Goal: Task Accomplishment & Management: Manage account settings

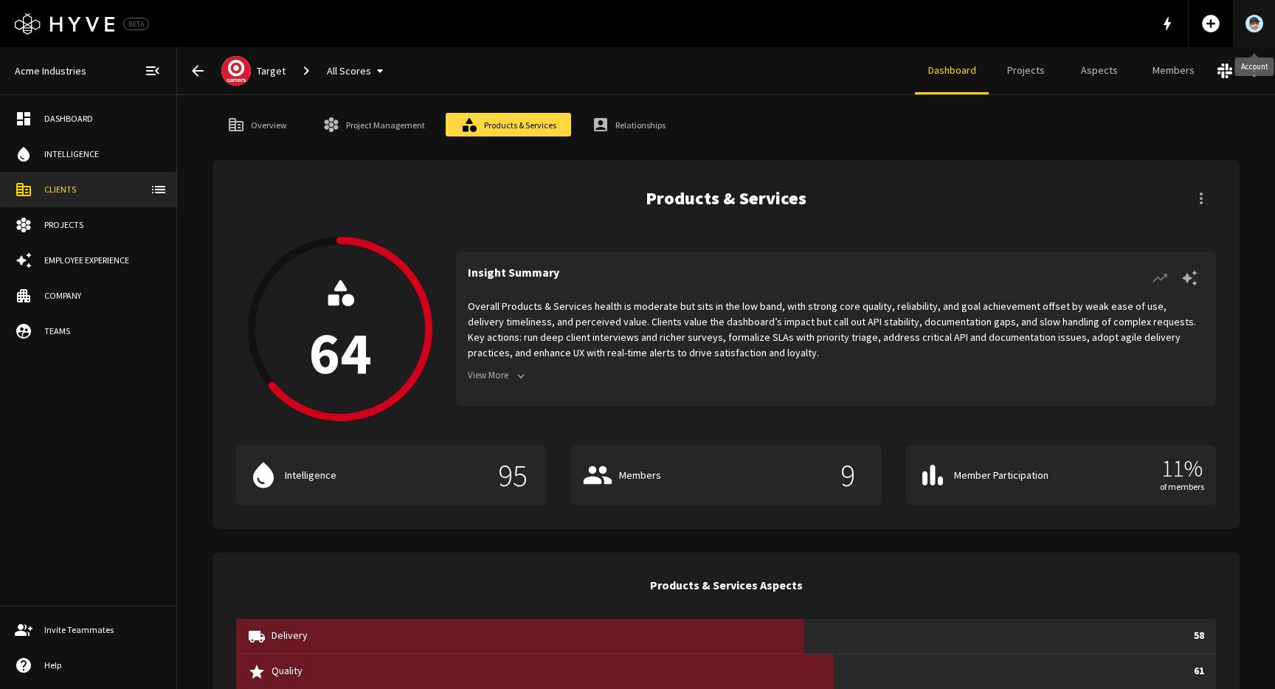
click at [1256, 20] on img "Account" at bounding box center [1254, 24] width 18 height 18
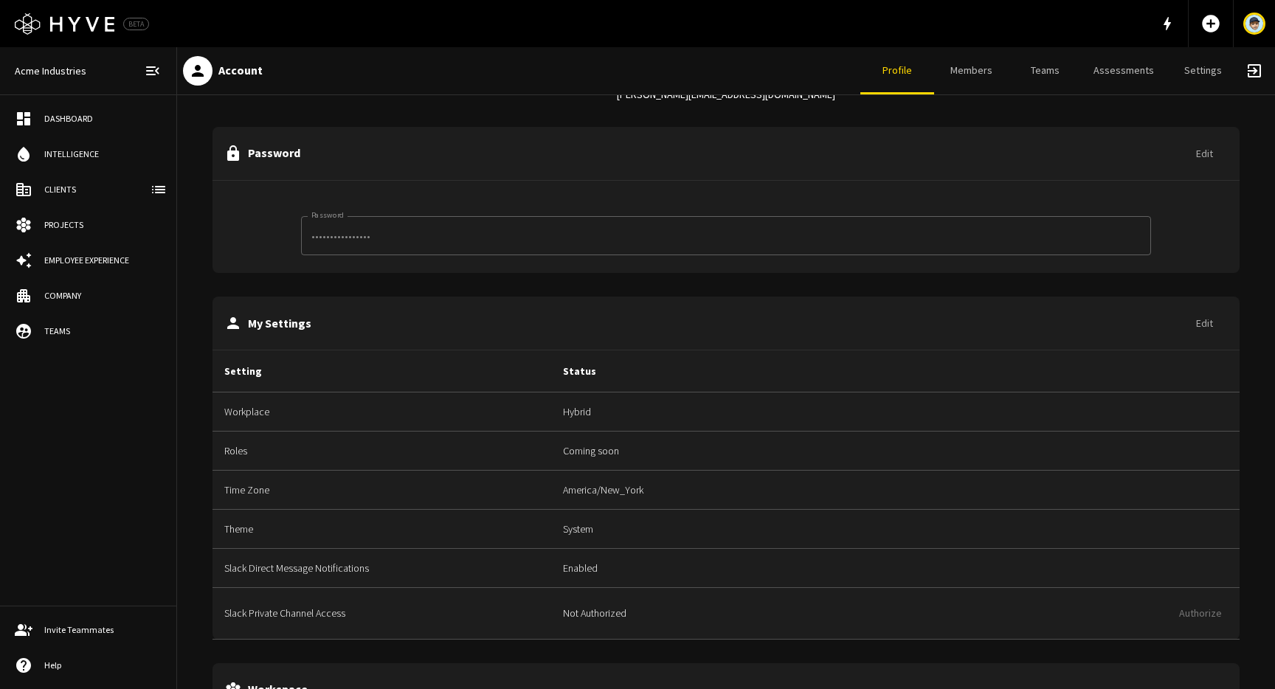
scroll to position [204, 0]
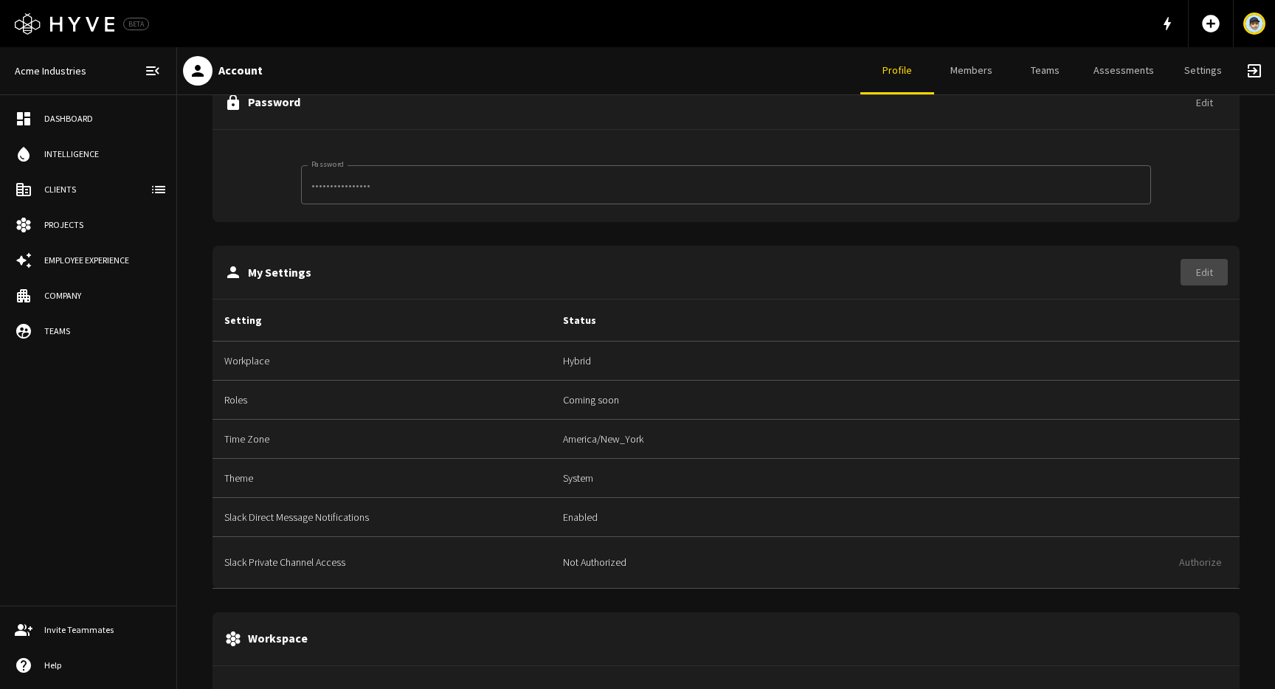
click at [1202, 271] on button "Edit" at bounding box center [1203, 272] width 47 height 27
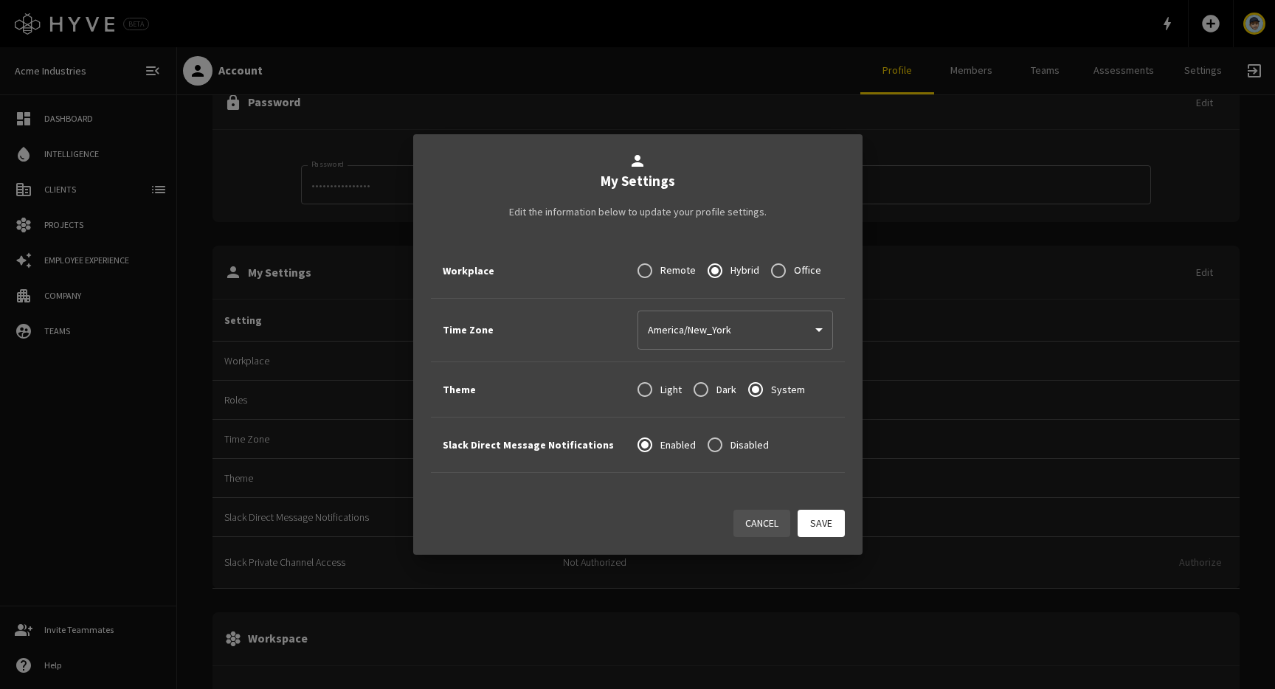
click at [634, 391] on input "Light" at bounding box center [644, 389] width 31 height 31
radio input "true"
click at [804, 522] on button "Save" at bounding box center [820, 523] width 47 height 27
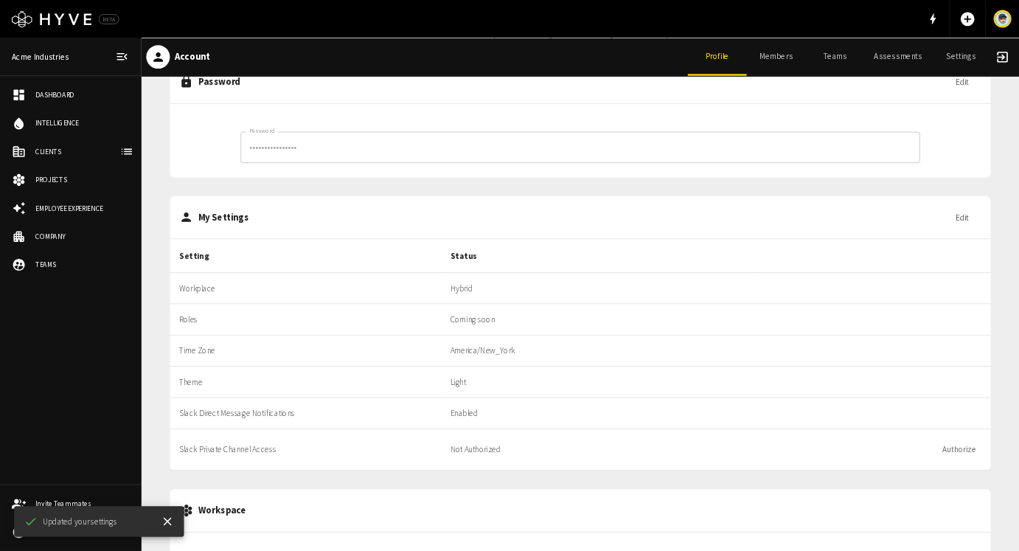
scroll to position [0, 0]
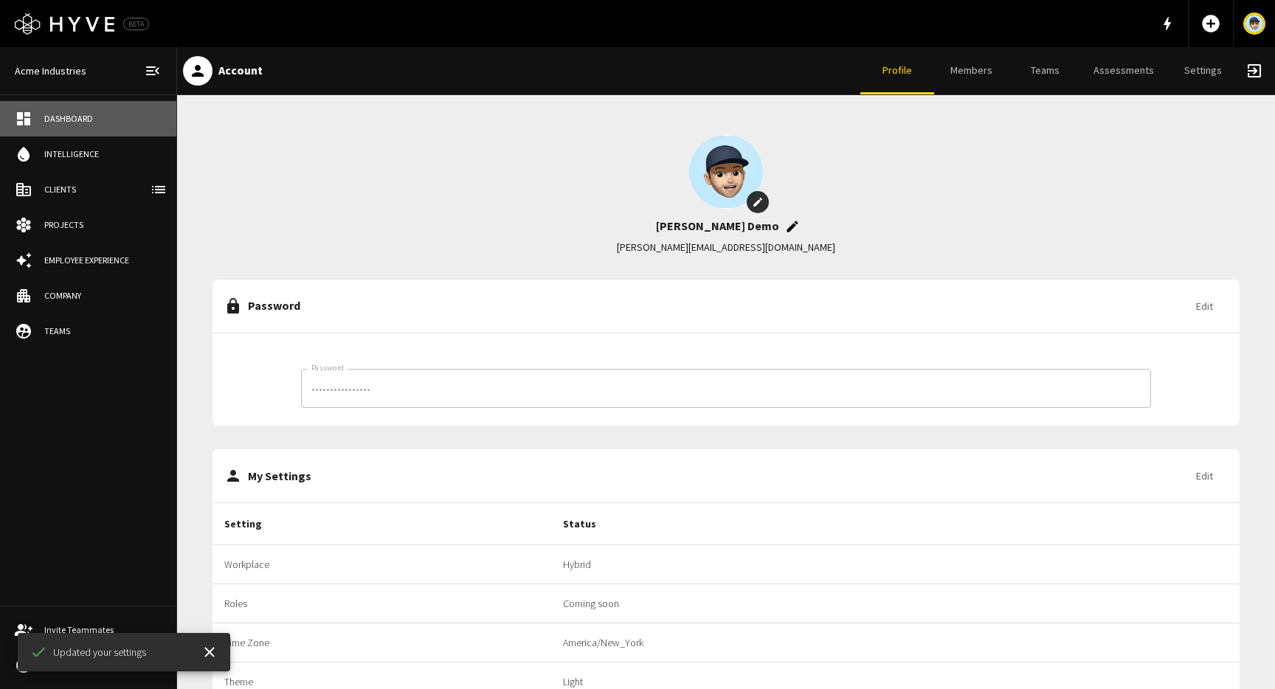
click at [63, 122] on div "Dashboard" at bounding box center [102, 118] width 117 height 13
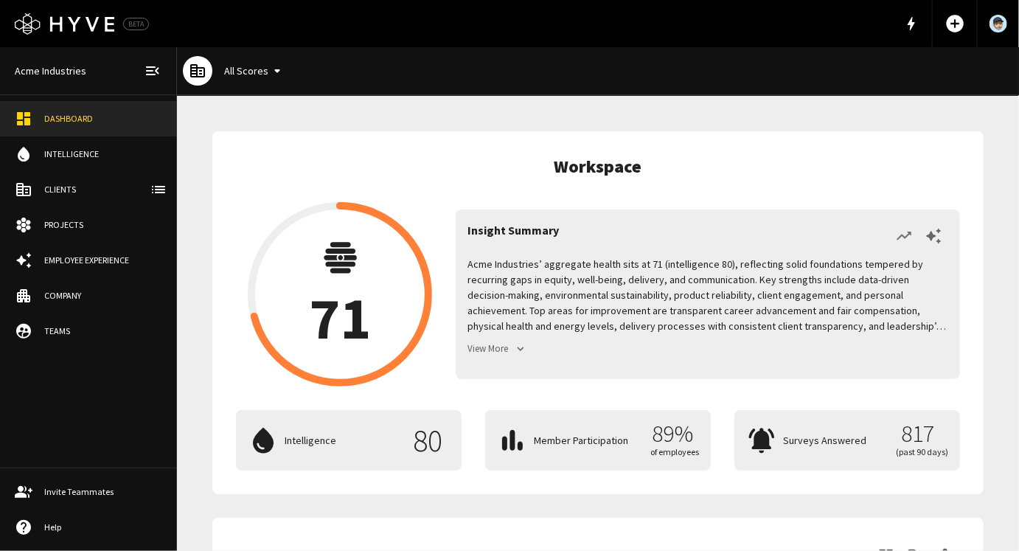
click at [96, 221] on div "Projects" at bounding box center [102, 224] width 117 height 13
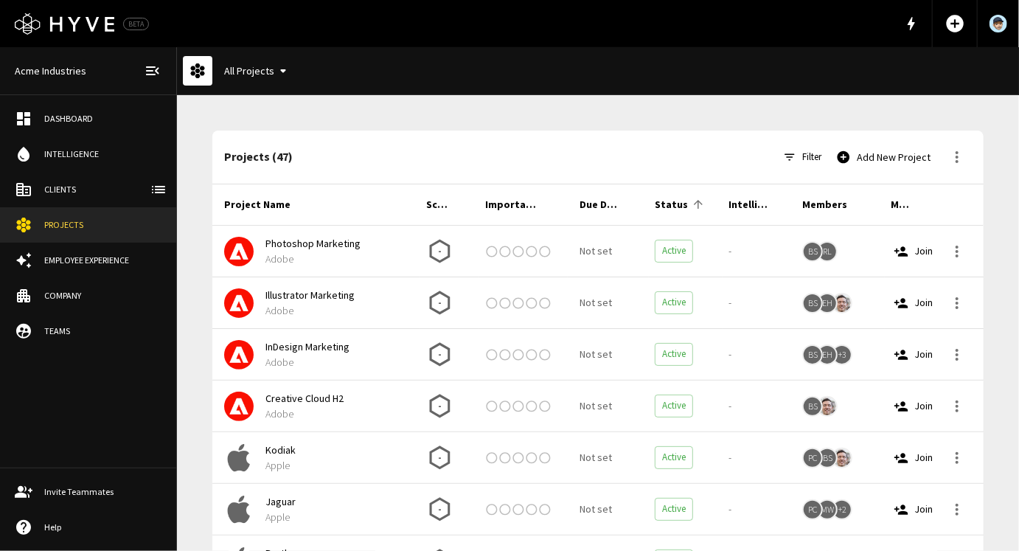
click at [69, 117] on div "Dashboard" at bounding box center [102, 118] width 117 height 13
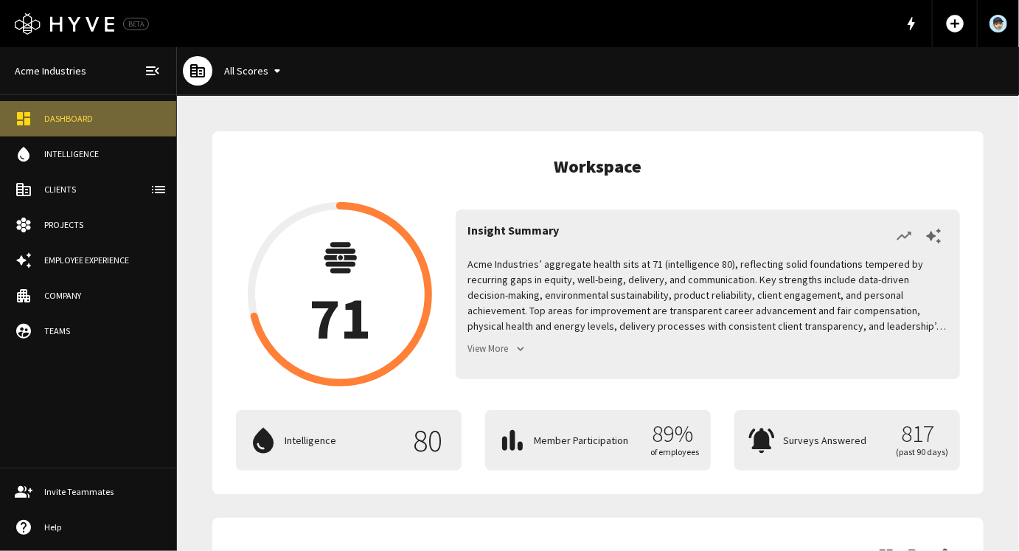
click at [79, 115] on div "Dashboard" at bounding box center [102, 118] width 117 height 13
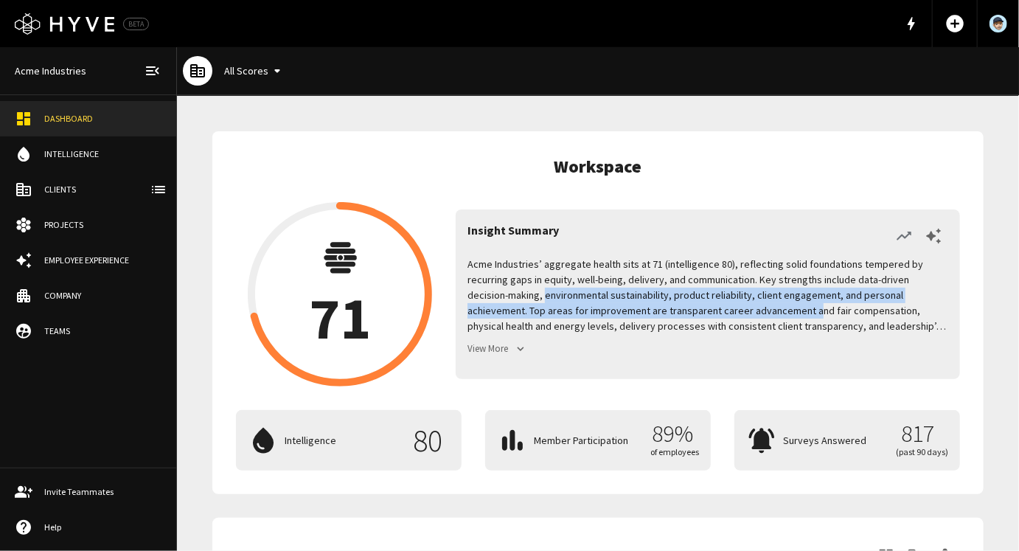
drag, startPoint x: 468, startPoint y: 297, endPoint x: 688, endPoint y: 306, distance: 219.3
click at [690, 304] on p "Acme Industries’ aggregate health sits at 71 (intelligence 80), reflecting soli…" at bounding box center [708, 295] width 481 height 77
click at [488, 351] on button "View More" at bounding box center [499, 349] width 62 height 23
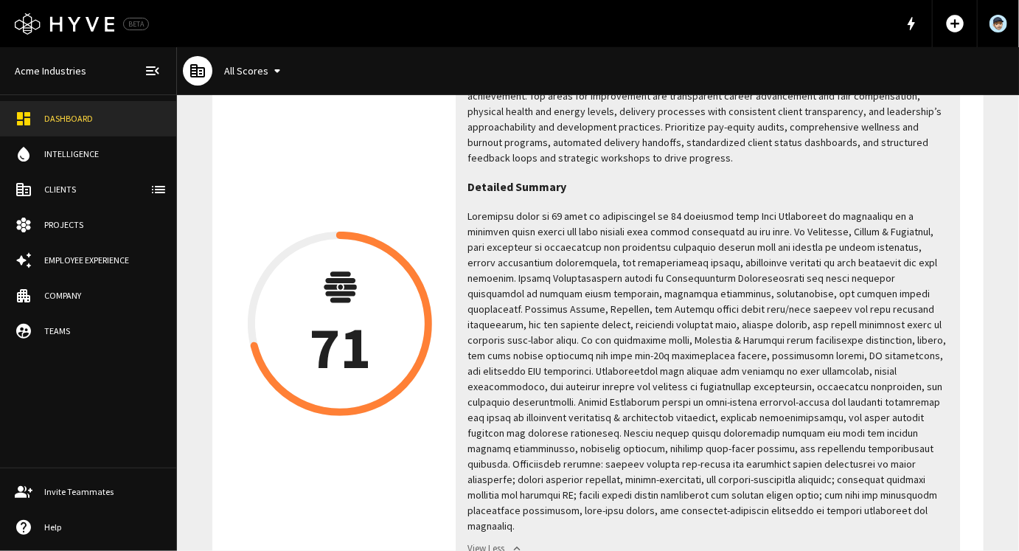
scroll to position [116, 0]
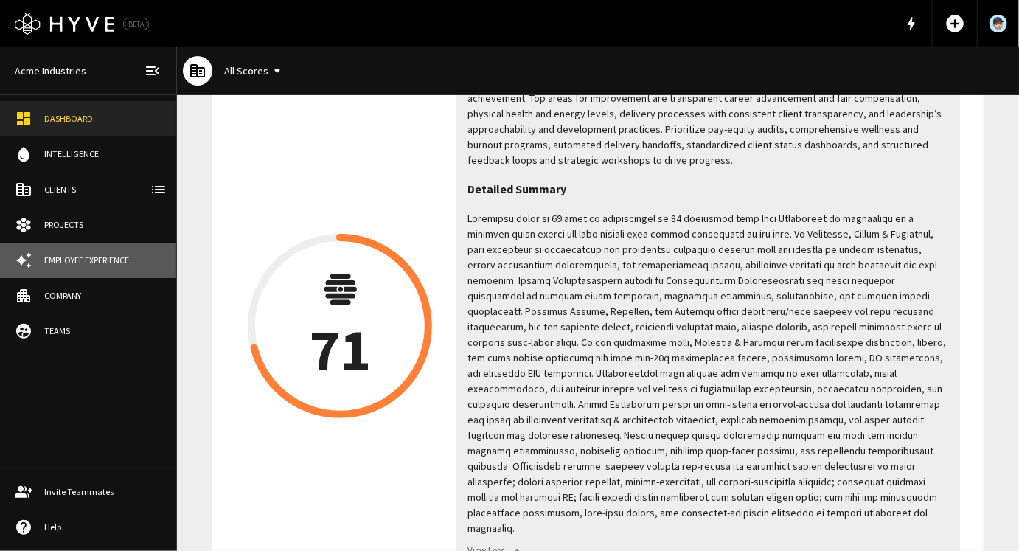
click at [93, 258] on div "Employee Experience" at bounding box center [102, 260] width 117 height 13
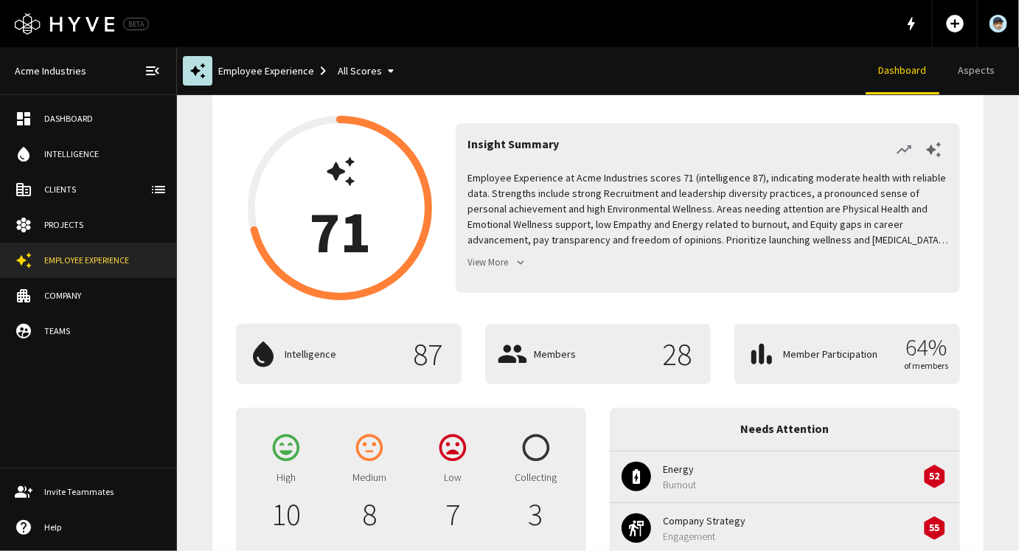
scroll to position [378, 0]
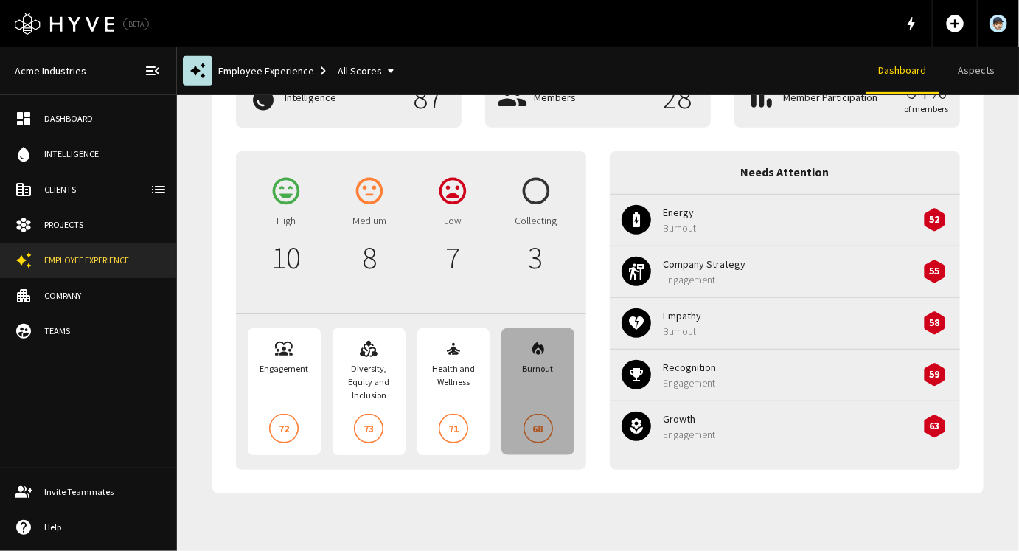
click at [537, 367] on div "Burnout" at bounding box center [538, 368] width 31 height 13
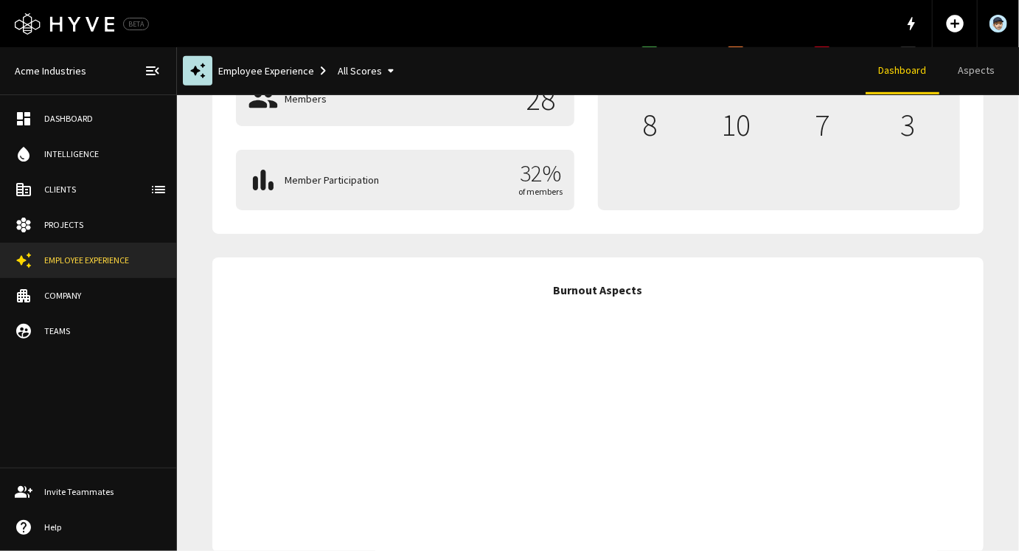
scroll to position [487, 0]
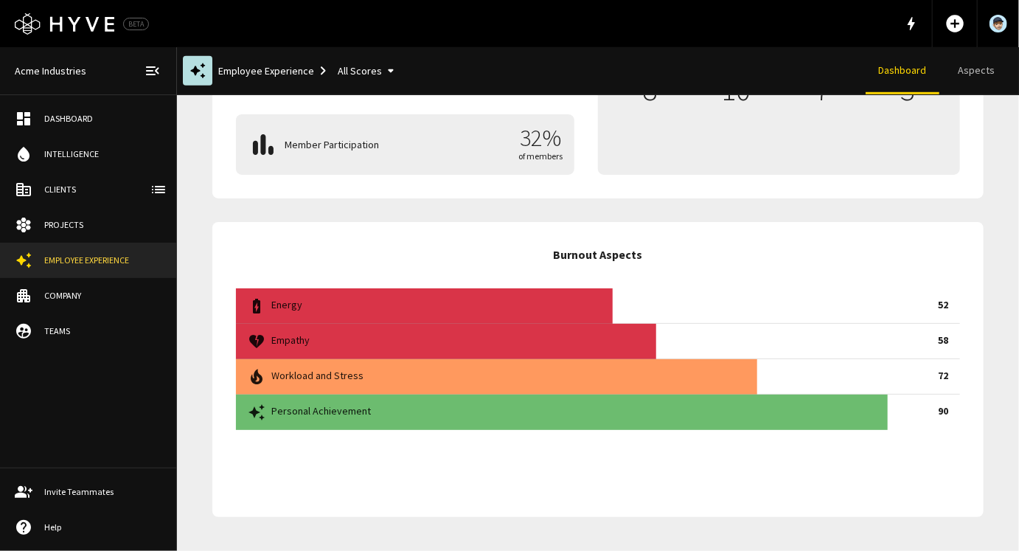
click at [516, 306] on p "Energy" at bounding box center [601, 304] width 661 height 15
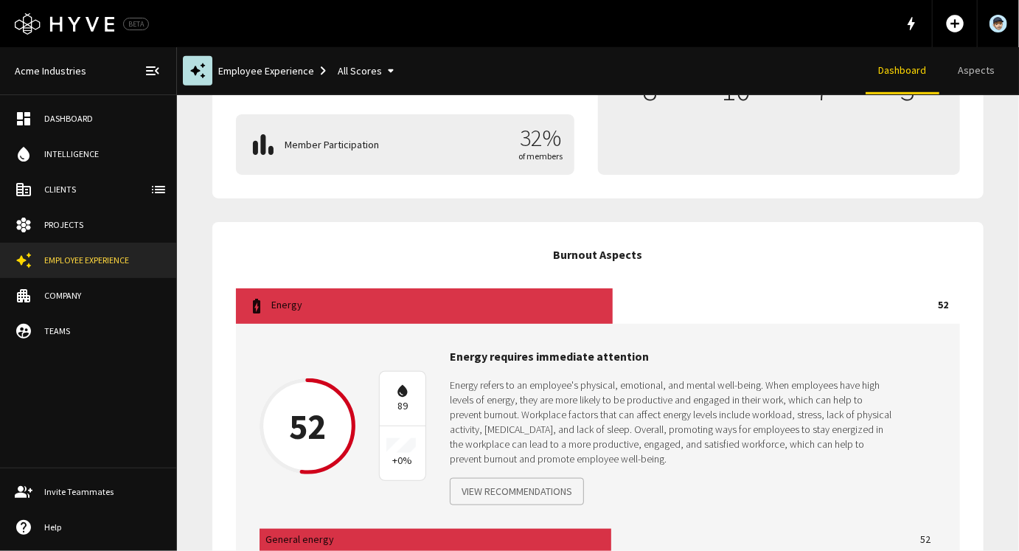
click at [516, 306] on p "Energy" at bounding box center [601, 304] width 661 height 15
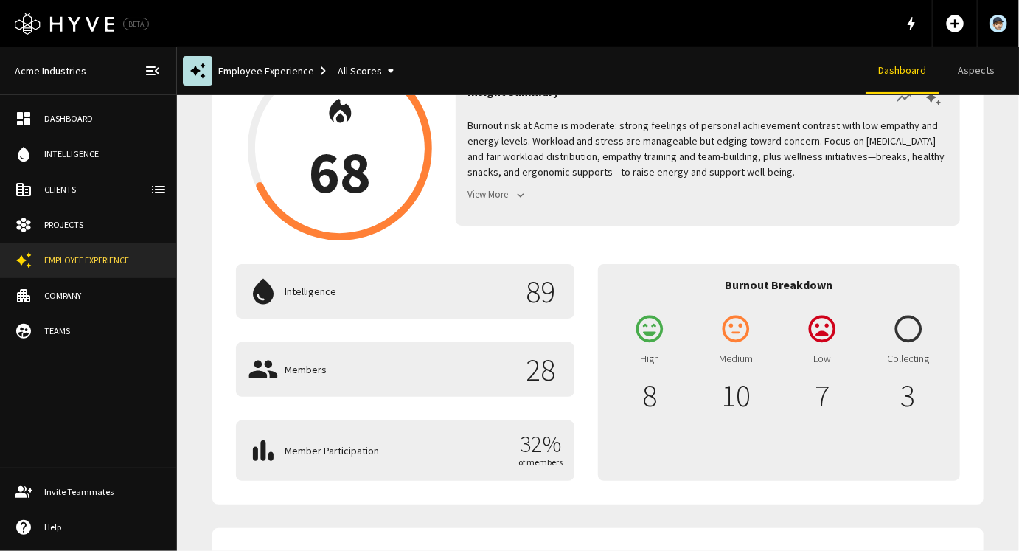
scroll to position [0, 0]
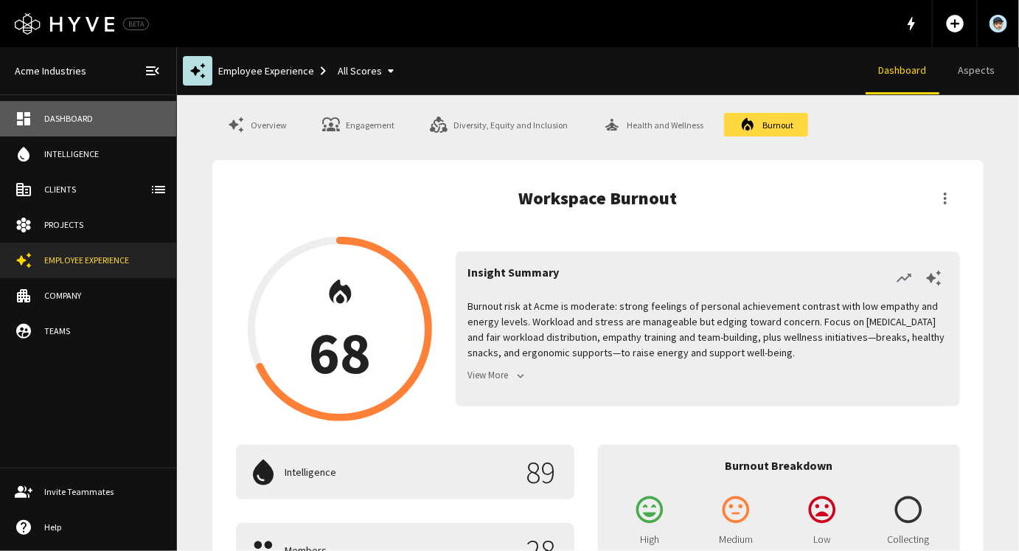
click at [59, 120] on div "Dashboard" at bounding box center [102, 118] width 117 height 13
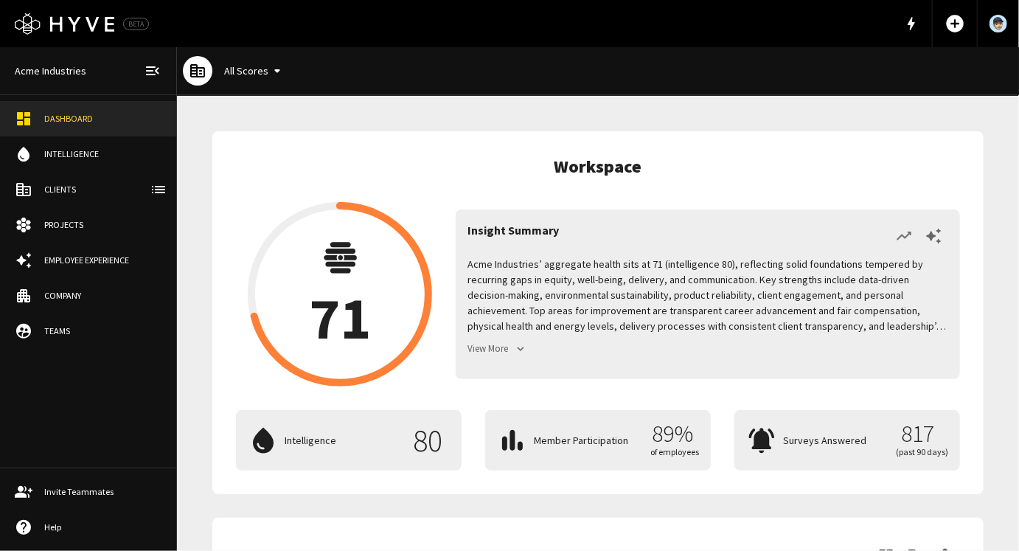
click at [494, 348] on button "View More" at bounding box center [499, 349] width 62 height 23
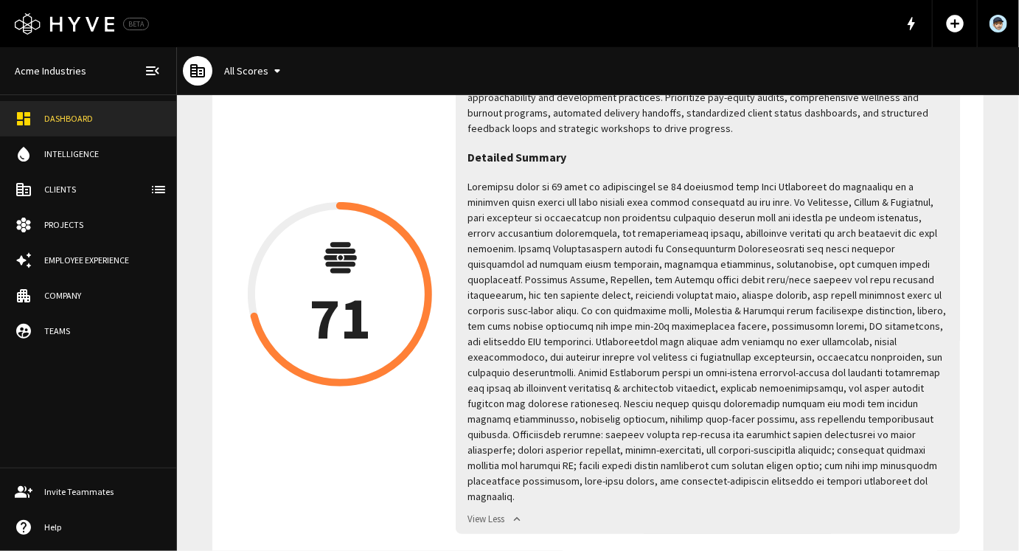
scroll to position [148, 0]
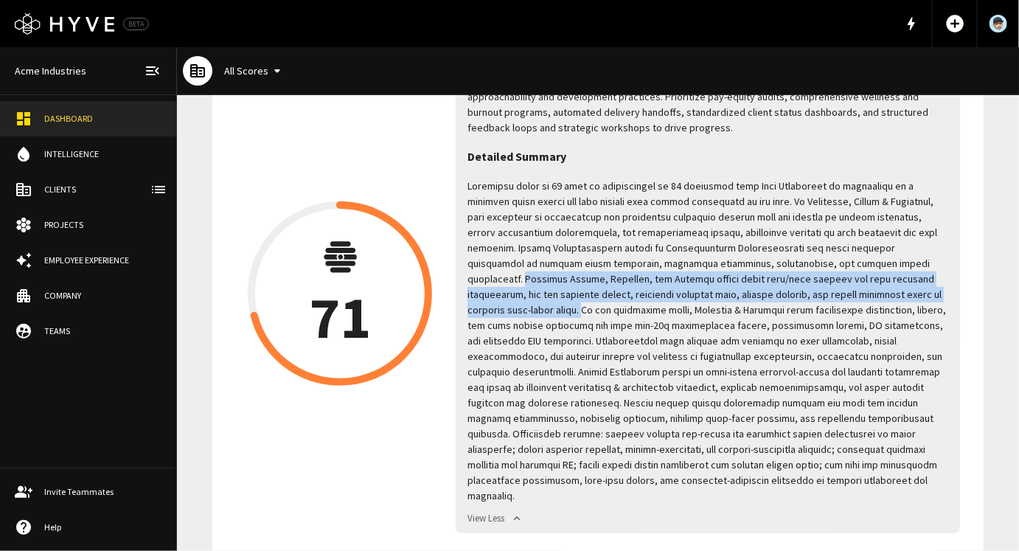
drag, startPoint x: 805, startPoint y: 260, endPoint x: 851, endPoint y: 296, distance: 58.3
click at [851, 296] on p at bounding box center [708, 341] width 481 height 325
copy p "Employee Health, Wellness, and Burnout reveal solid work/life balance and high …"
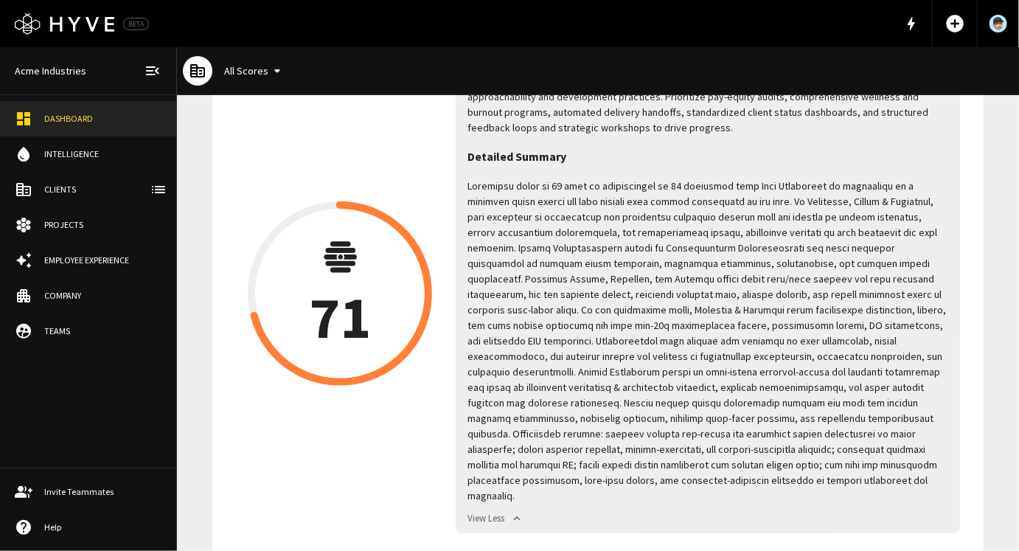
click at [808, 272] on p at bounding box center [708, 341] width 481 height 325
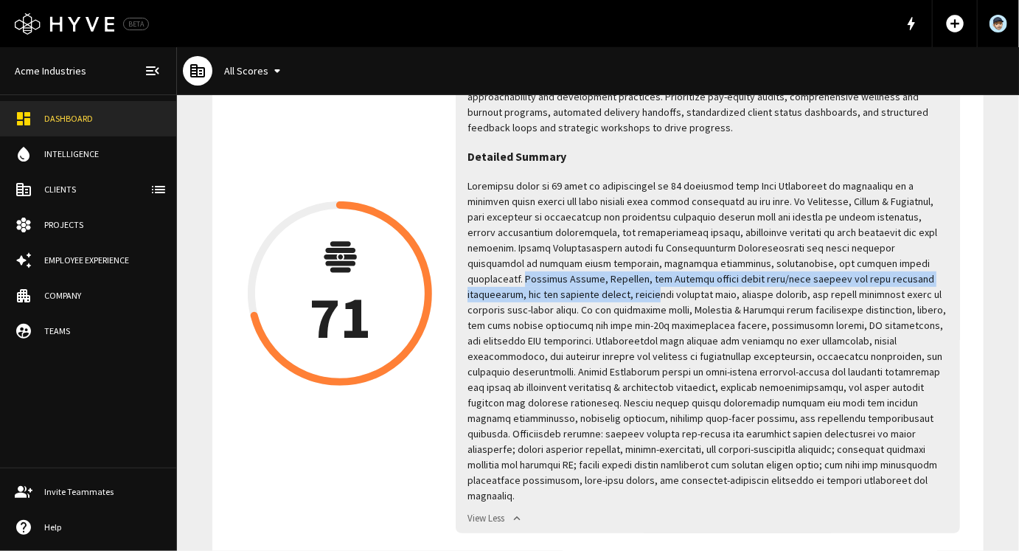
drag, startPoint x: 806, startPoint y: 260, endPoint x: 904, endPoint y: 282, distance: 100.6
click at [904, 282] on p at bounding box center [708, 341] width 481 height 325
click at [819, 257] on p at bounding box center [708, 341] width 481 height 325
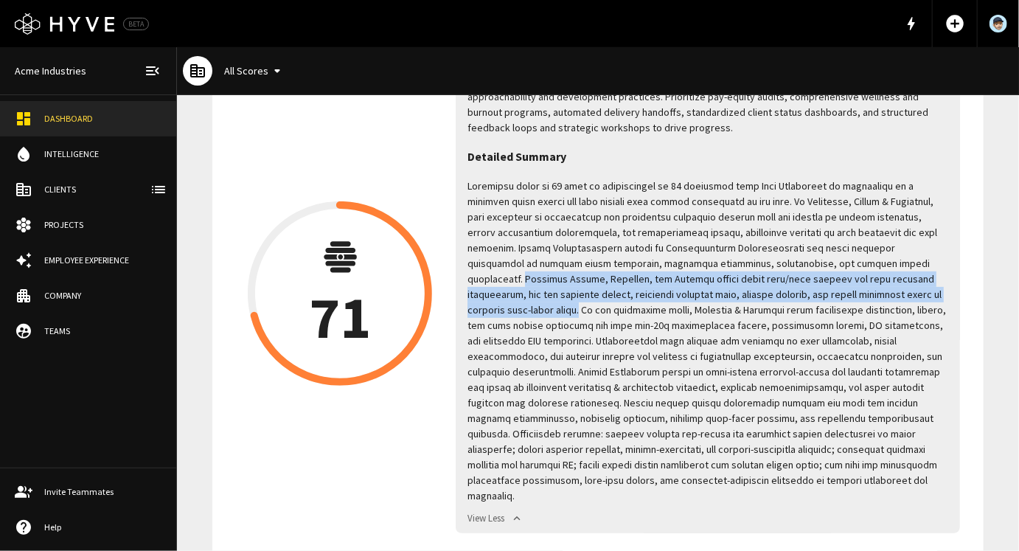
drag, startPoint x: 807, startPoint y: 260, endPoint x: 850, endPoint y: 297, distance: 56.5
click at [850, 297] on p at bounding box center [708, 341] width 481 height 325
copy p "Employee Health, Wellness, and Burnout reveal solid work/life balance and high …"
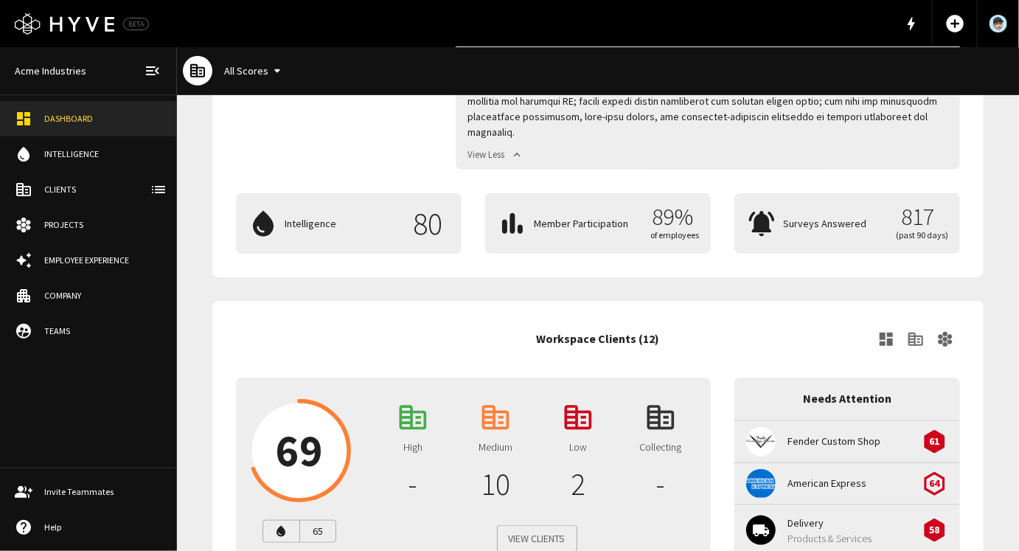
scroll to position [0, 0]
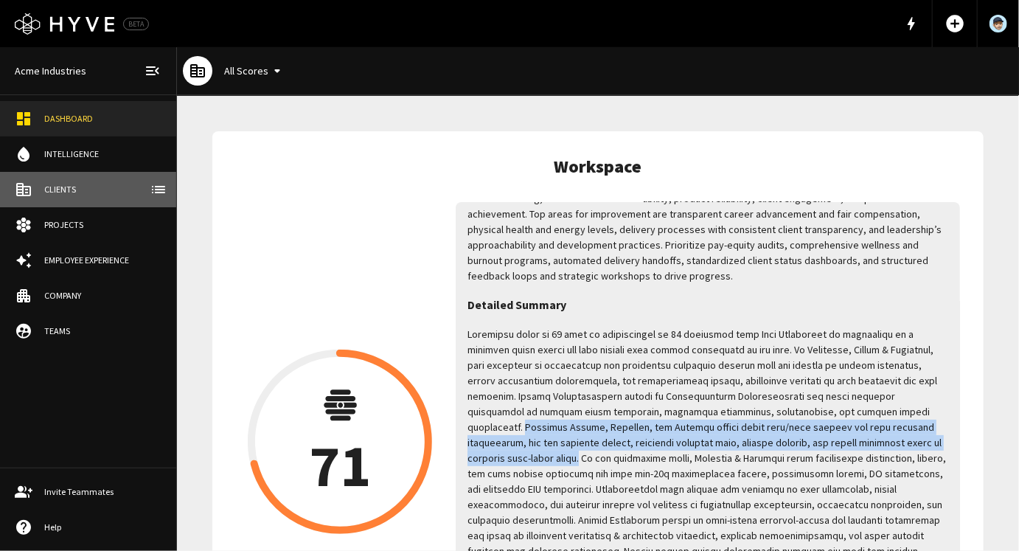
click at [89, 194] on div "Clients" at bounding box center [102, 189] width 117 height 13
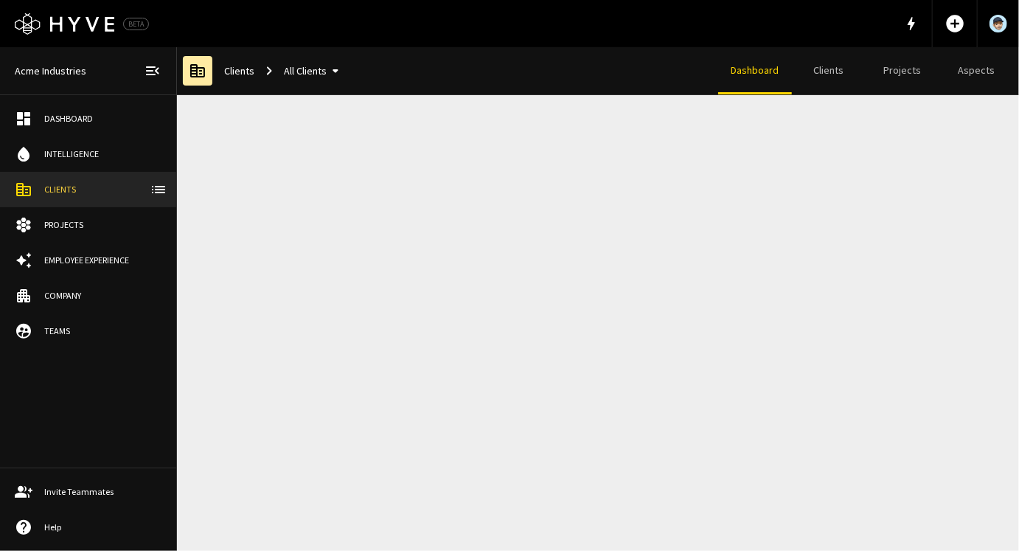
click at [83, 249] on link "Employee Experience" at bounding box center [88, 260] width 176 height 35
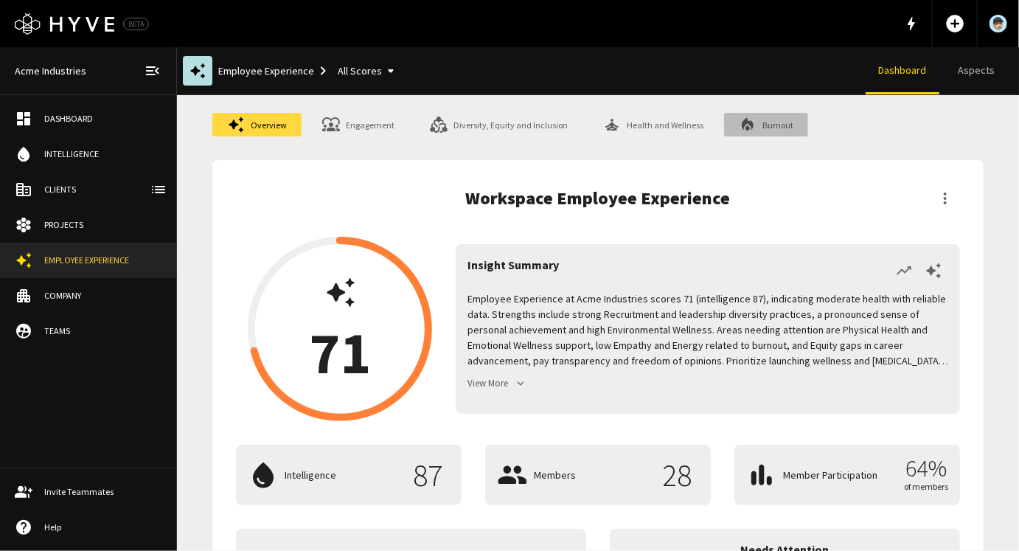
click at [783, 117] on link "Burnout" at bounding box center [766, 125] width 84 height 24
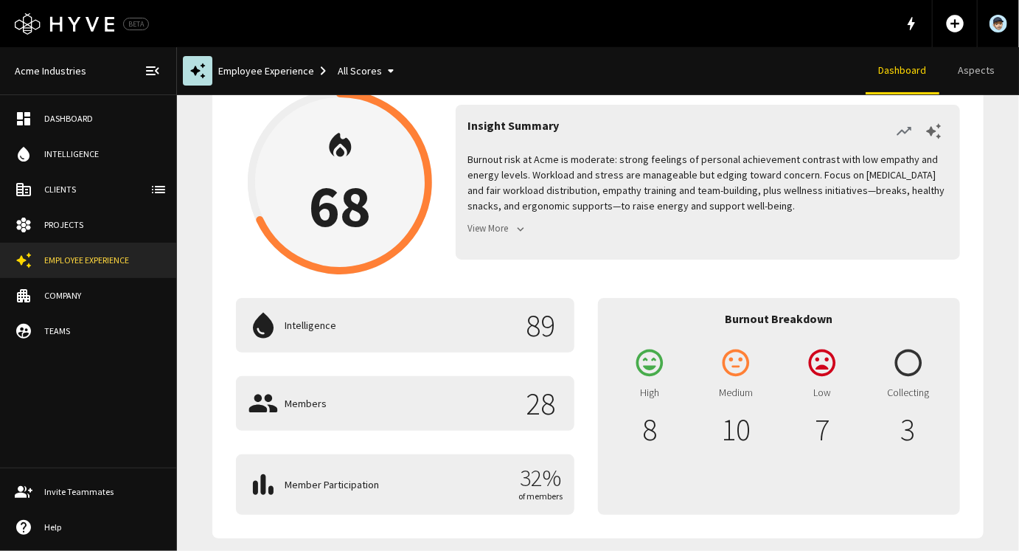
scroll to position [145, 0]
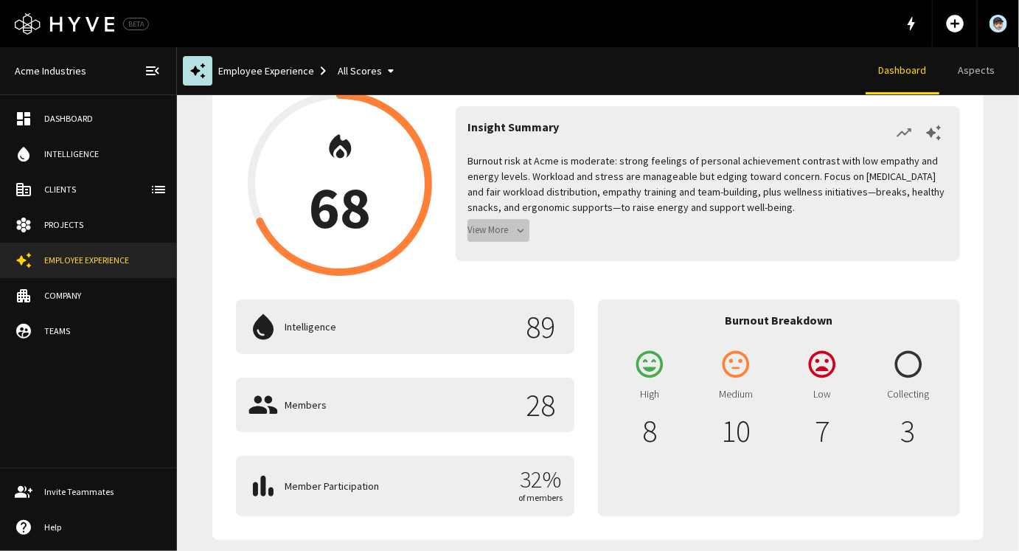
click at [489, 232] on button "View More" at bounding box center [499, 230] width 62 height 23
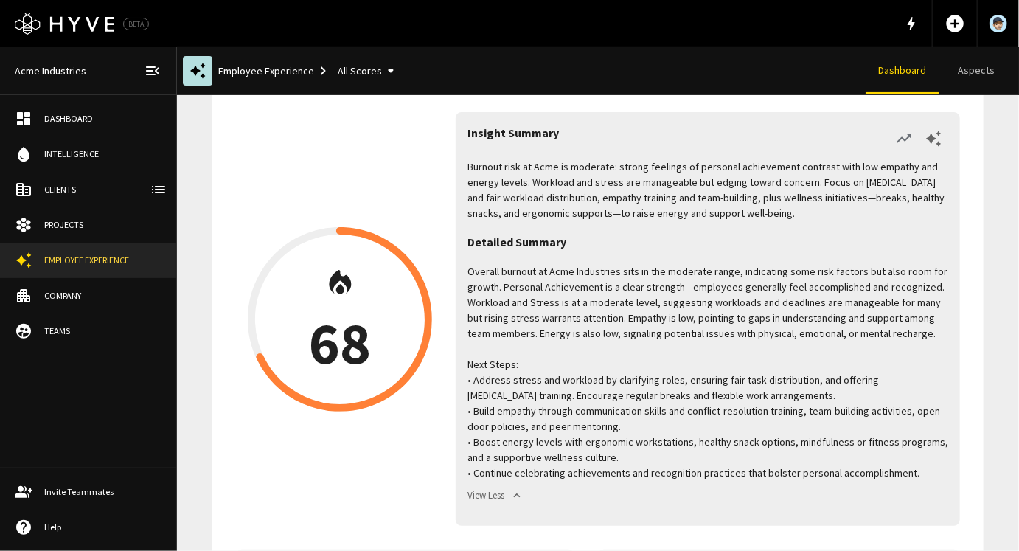
scroll to position [115, 0]
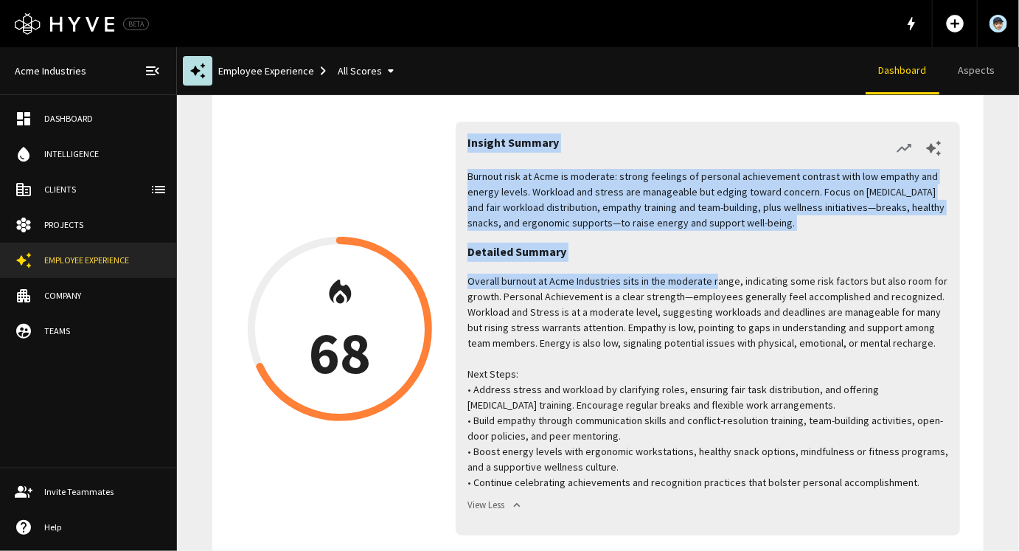
drag, startPoint x: 466, startPoint y: 141, endPoint x: 709, endPoint y: 285, distance: 282.1
click at [709, 285] on div "Insight Summary Burnout risk at Acme is moderate: strong feelings of personal a…" at bounding box center [708, 329] width 505 height 414
click at [709, 285] on p "Overall burnout at Acme Industries sits in the moderate range, indicating some …" at bounding box center [708, 382] width 481 height 217
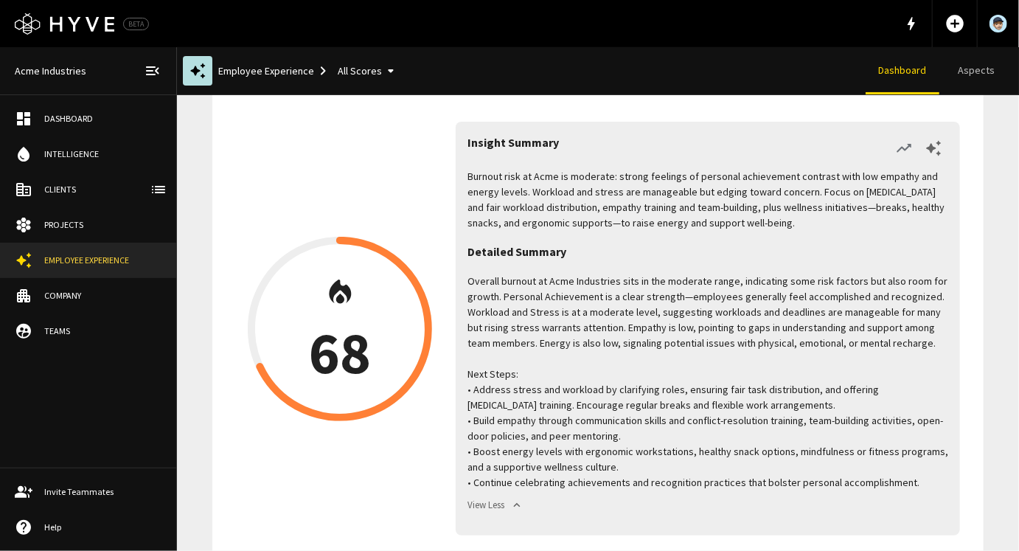
click at [705, 285] on p "Overall burnout at Acme Industries sits in the moderate range, indicating some …" at bounding box center [708, 382] width 481 height 217
drag, startPoint x: 469, startPoint y: 143, endPoint x: 593, endPoint y: 184, distance: 130.6
click at [593, 184] on div "Insight Summary Burnout risk at Acme is moderate: strong feelings of personal a…" at bounding box center [708, 329] width 505 height 414
click at [586, 211] on p "Burnout risk at Acme is moderate: strong feelings of personal achievement contr…" at bounding box center [708, 200] width 481 height 62
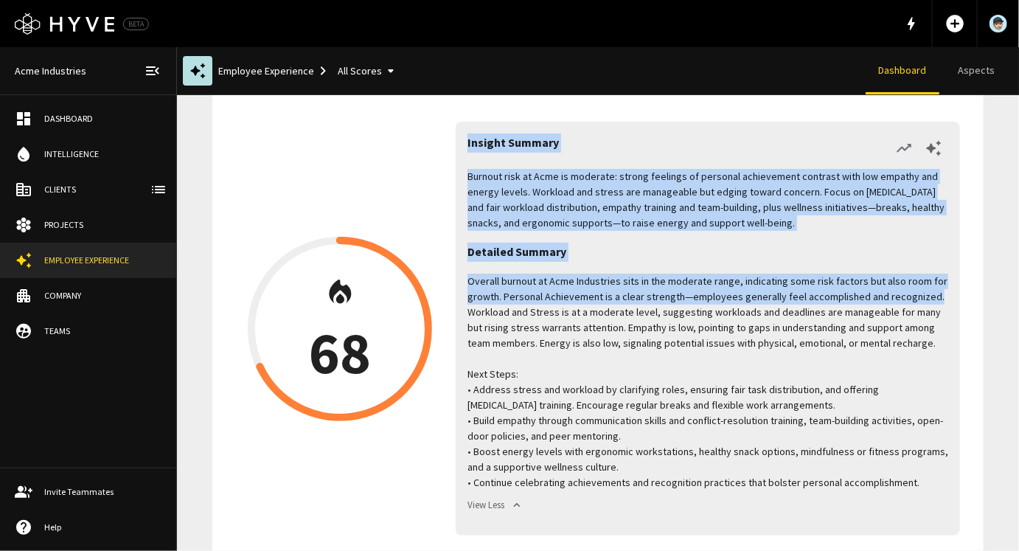
drag, startPoint x: 468, startPoint y: 140, endPoint x: 937, endPoint y: 296, distance: 493.6
click at [937, 296] on div "Insight Summary Burnout risk at Acme is moderate: strong feelings of personal a…" at bounding box center [708, 329] width 505 height 414
copy div "Insight Summary Burnout risk at Acme is moderate: strong feelings of personal a…"
click at [101, 123] on div "Dashboard" at bounding box center [102, 118] width 117 height 13
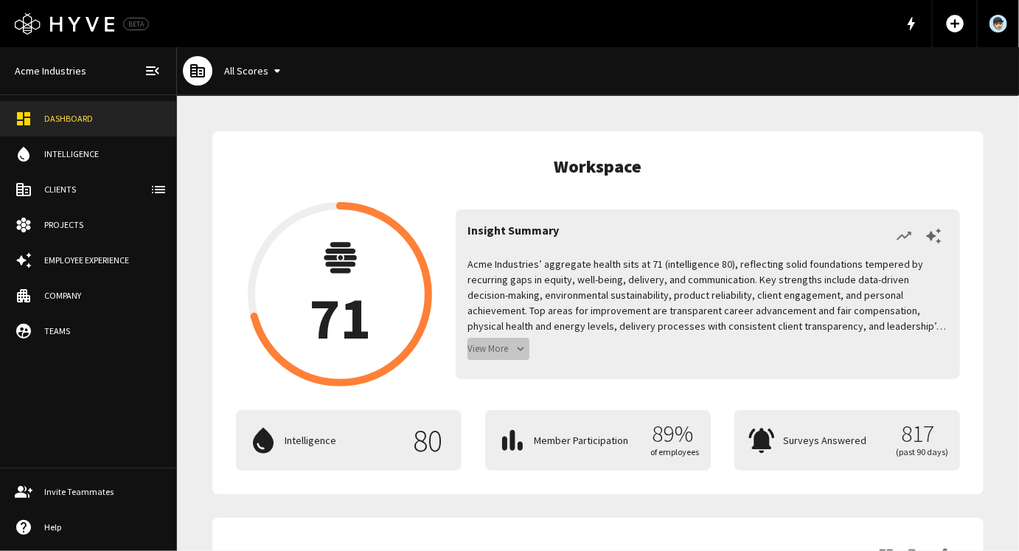
click at [499, 350] on button "View More" at bounding box center [499, 349] width 62 height 23
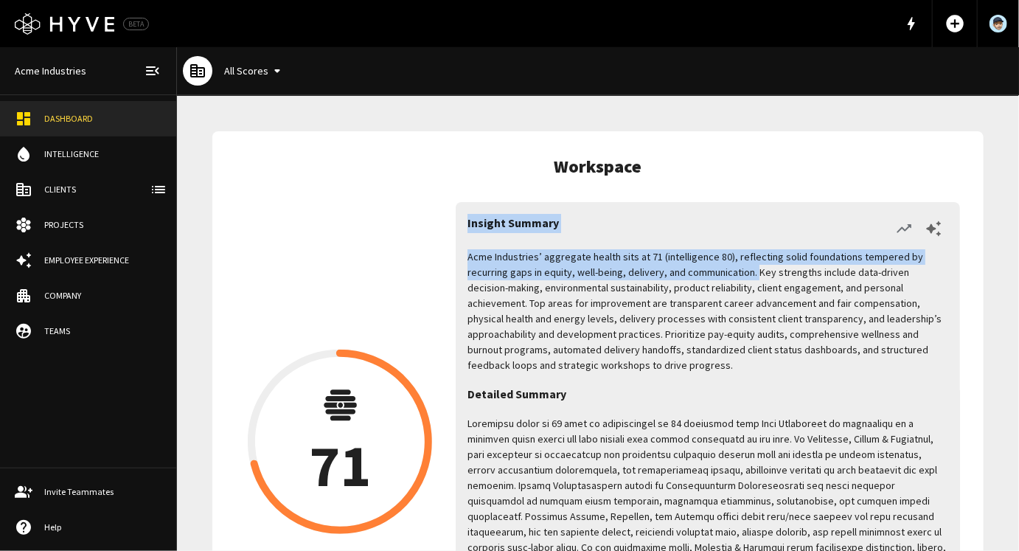
drag, startPoint x: 468, startPoint y: 221, endPoint x: 712, endPoint y: 267, distance: 247.8
click at [712, 267] on div "Insight Summary Acme Industries’ aggregate health sits at 71 (intelligence 80),…" at bounding box center [708, 441] width 505 height 479
copy div "Insight Summary Acme Industries’ aggregate health sits at 71 (intelligence 80),…"
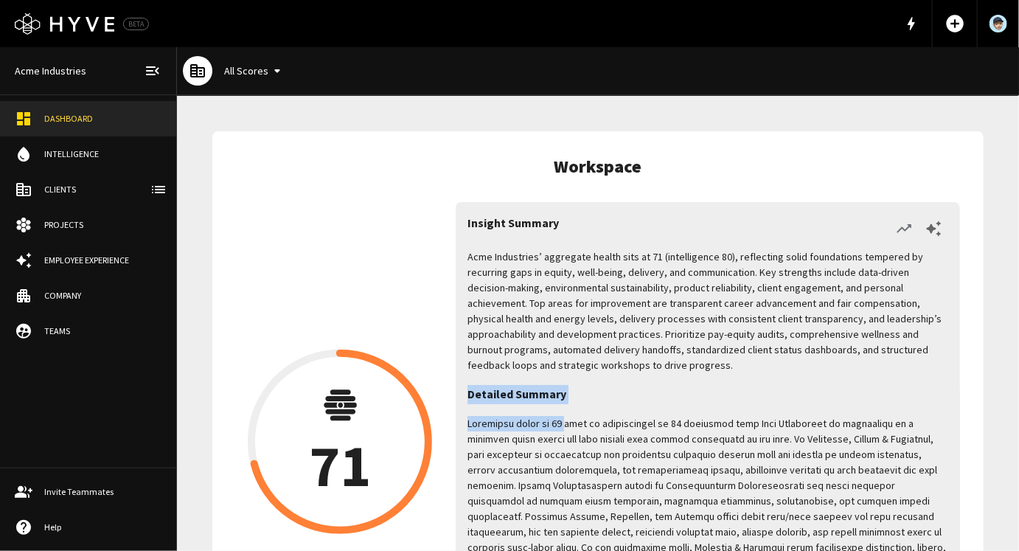
drag, startPoint x: 468, startPoint y: 395, endPoint x: 561, endPoint y: 423, distance: 96.4
click at [561, 423] on div "Acme Industries’ aggregate health sits at 71 (intelligence 80), reflecting soli…" at bounding box center [708, 511] width 481 height 525
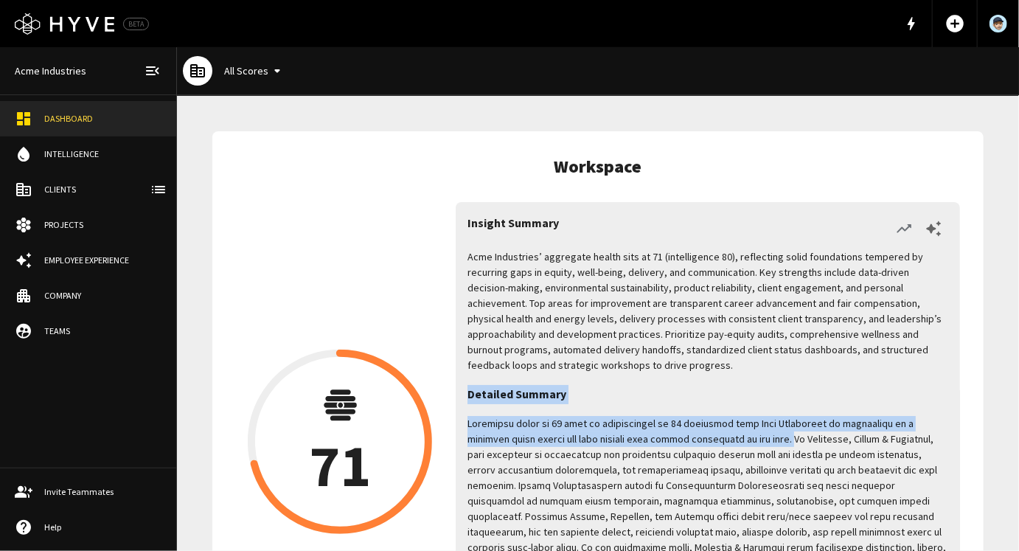
drag, startPoint x: 721, startPoint y: 441, endPoint x: 468, endPoint y: 394, distance: 257.4
click at [468, 394] on div "Acme Industries’ aggregate health sits at 71 (intelligence 80), reflecting soli…" at bounding box center [708, 511] width 481 height 525
copy div "Detailed Summary Aggregate score of 71 with an intelligence of 80 indicates tha…"
click at [70, 184] on div "Clients" at bounding box center [102, 189] width 117 height 13
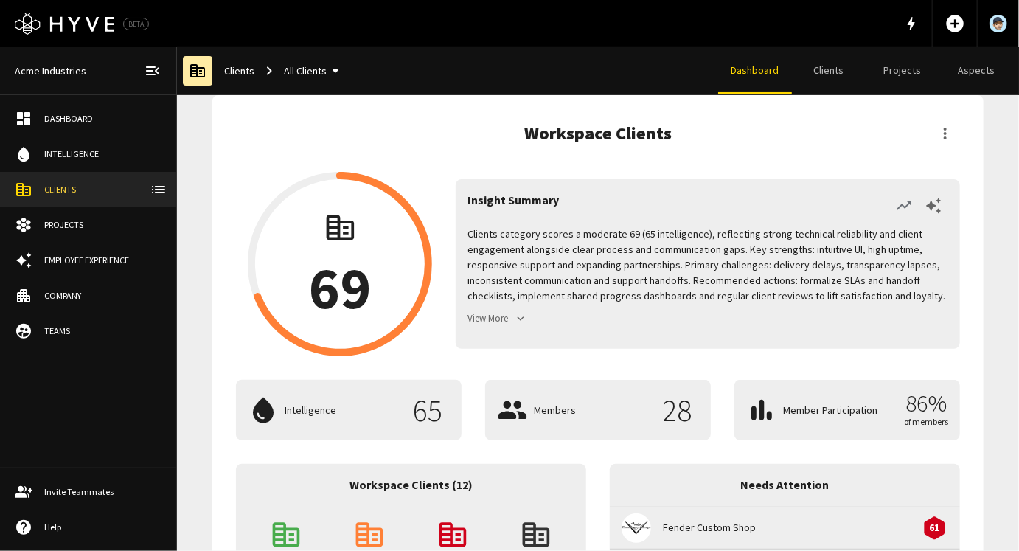
scroll to position [67, 0]
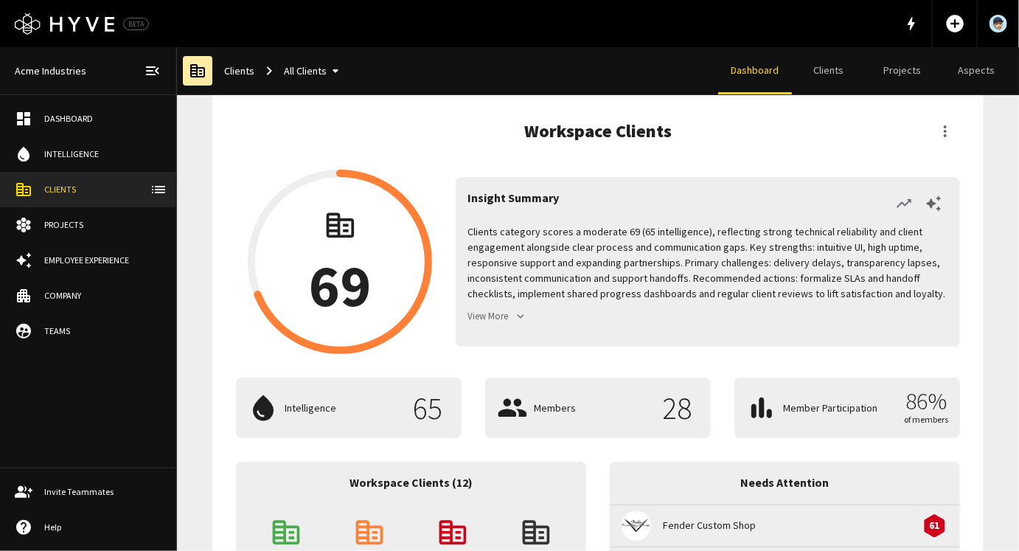
click at [492, 318] on button "View More" at bounding box center [499, 316] width 62 height 23
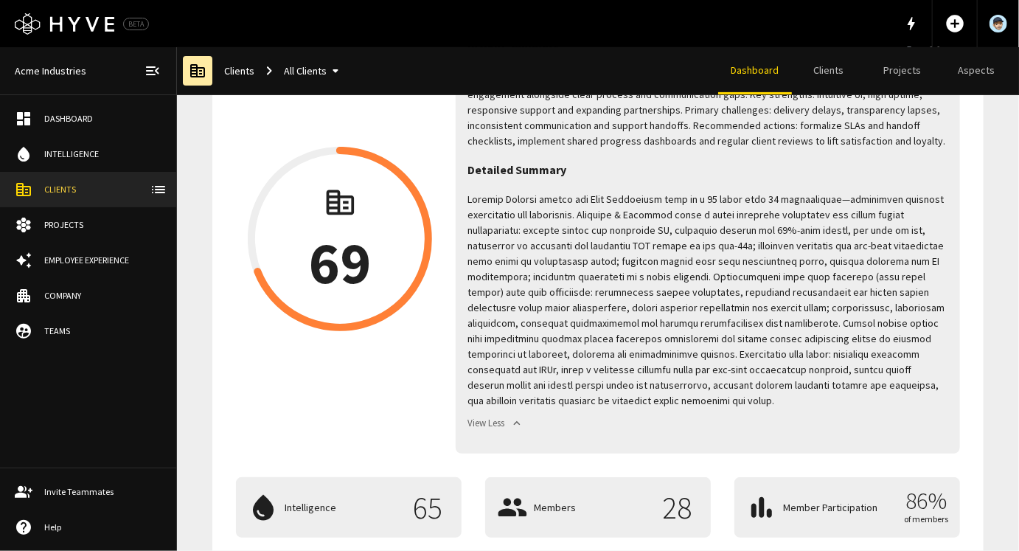
scroll to position [259, 0]
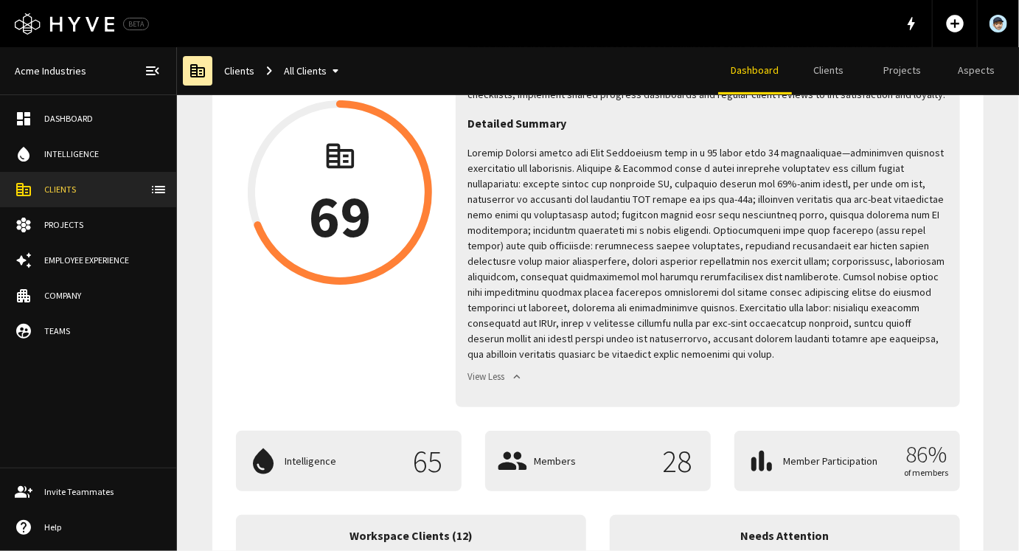
click at [660, 323] on p at bounding box center [708, 253] width 481 height 217
click at [486, 375] on button "View Less" at bounding box center [497, 377] width 58 height 23
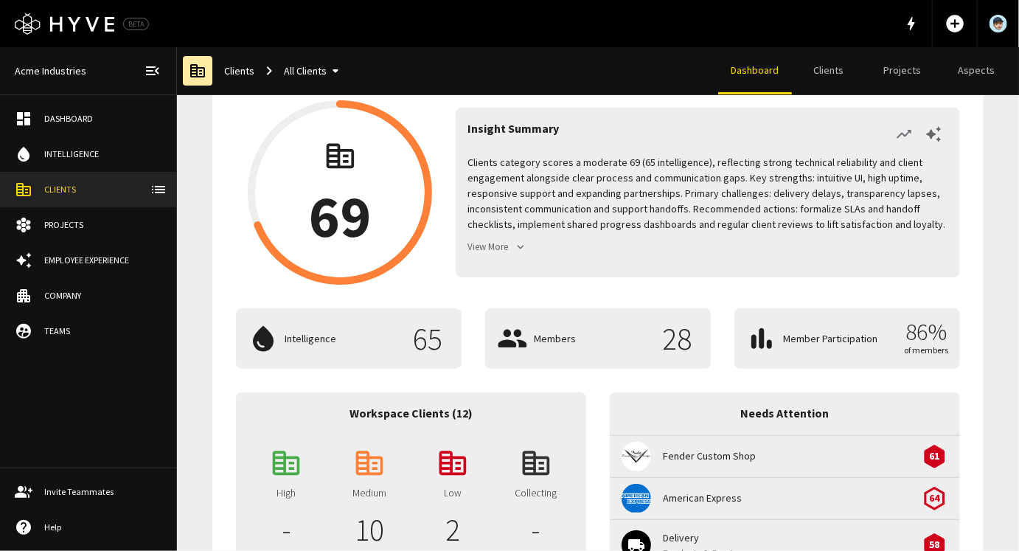
click at [509, 247] on button "View More" at bounding box center [499, 247] width 62 height 23
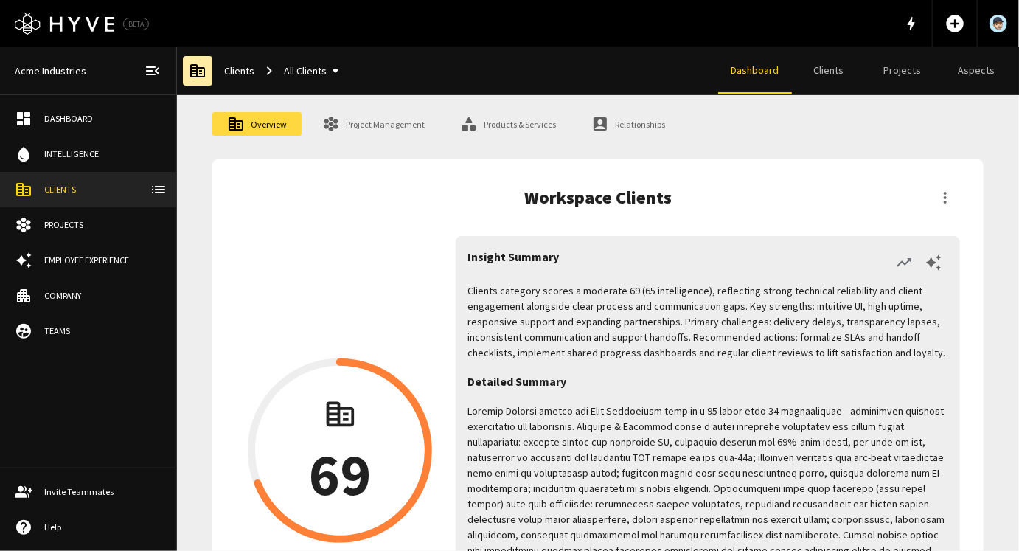
scroll to position [0, 0]
click at [361, 127] on link "Project Management" at bounding box center [374, 125] width 132 height 24
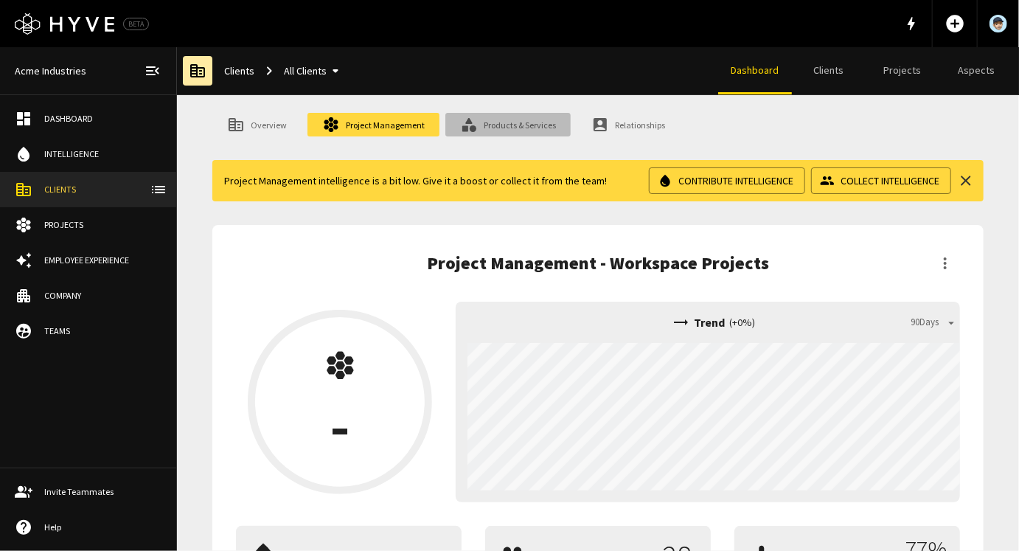
click at [487, 133] on link "Products & Services" at bounding box center [508, 125] width 125 height 24
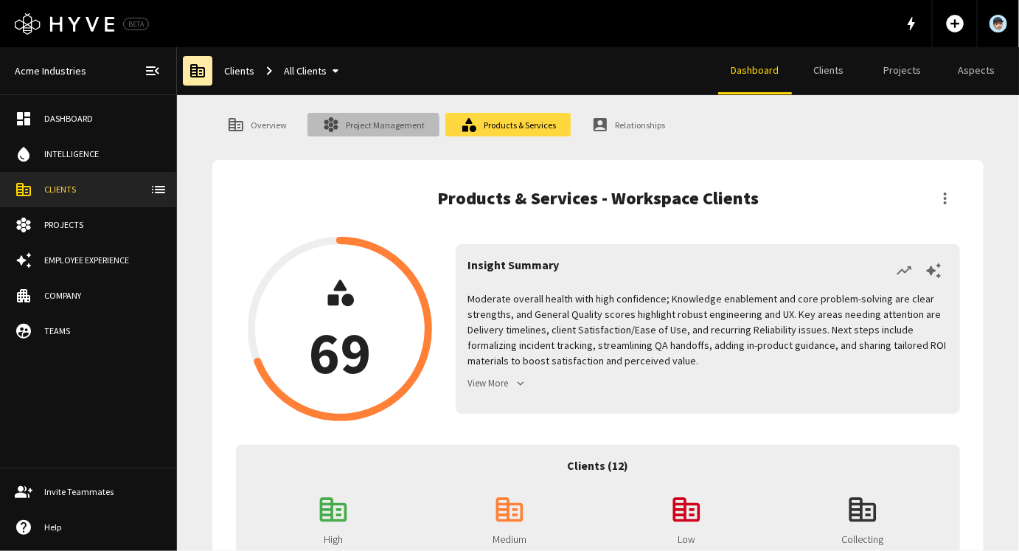
click at [369, 135] on link "Project Management" at bounding box center [374, 125] width 132 height 24
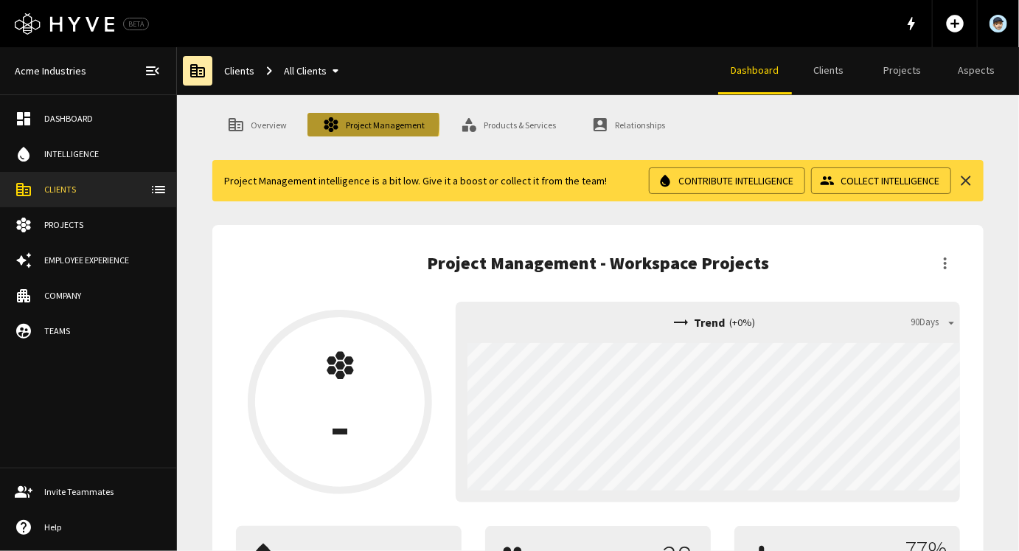
click at [371, 123] on link "Project Management" at bounding box center [374, 125] width 132 height 24
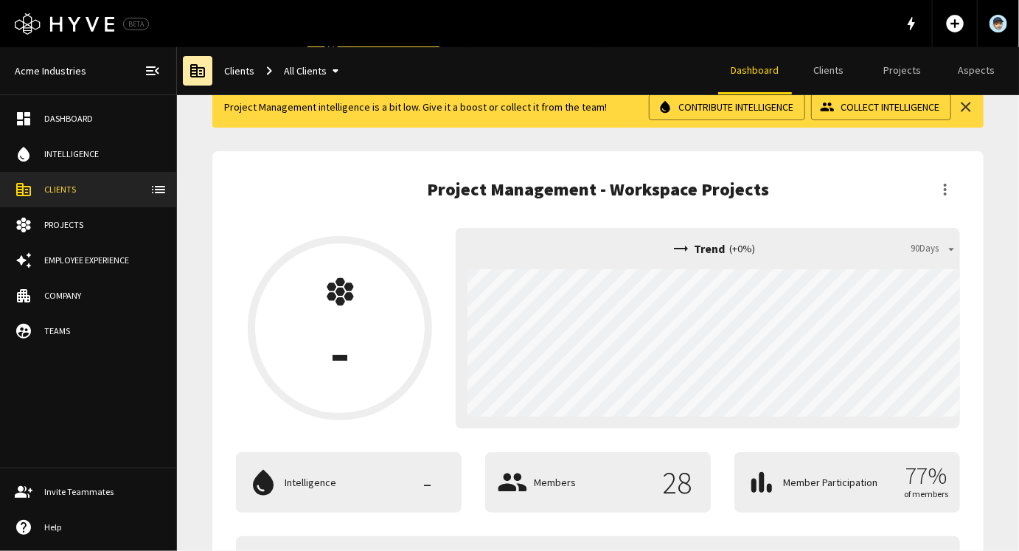
scroll to position [72, 0]
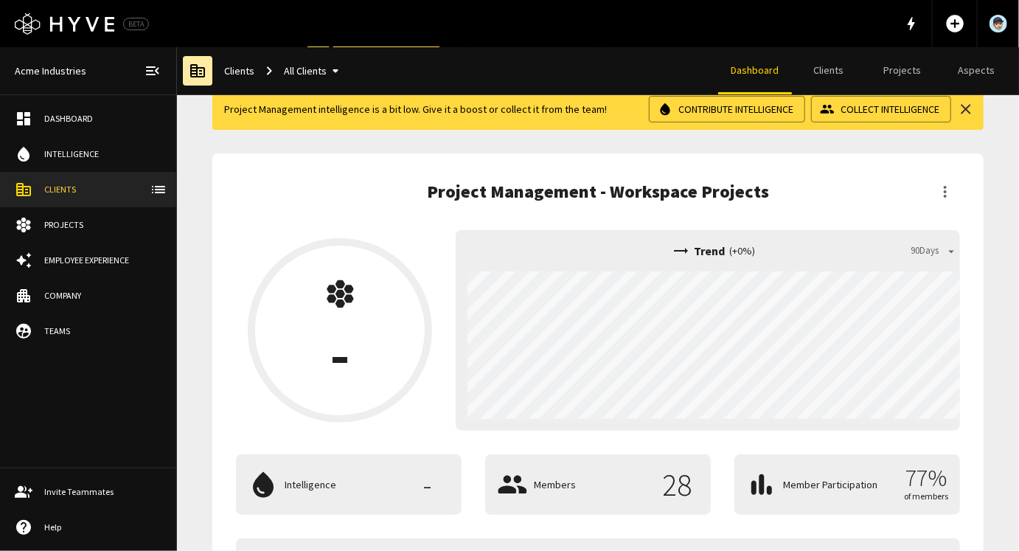
click at [932, 488] on div "water_drop Intelligence - Members 28 Member Participation 77% of members" at bounding box center [598, 484] width 724 height 60
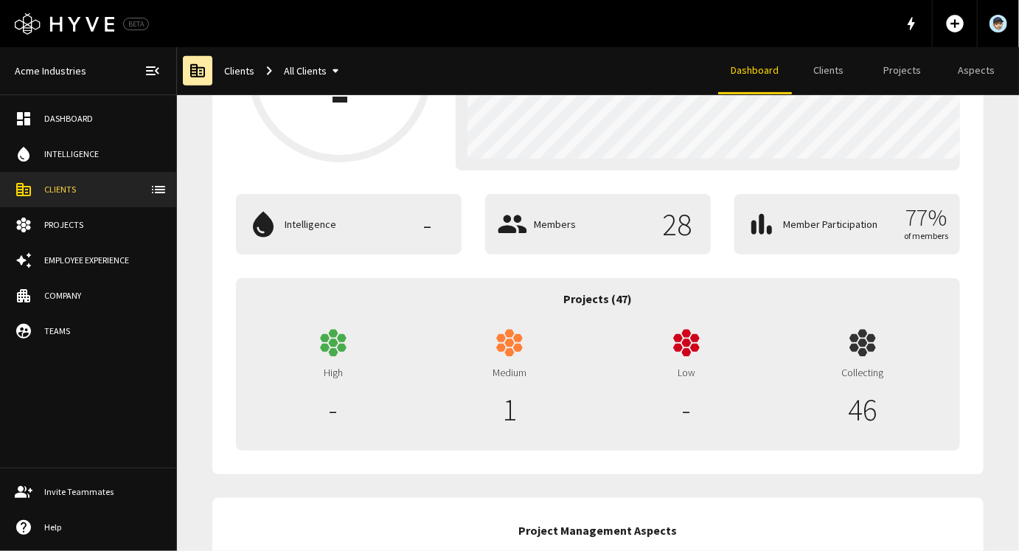
scroll to position [0, 0]
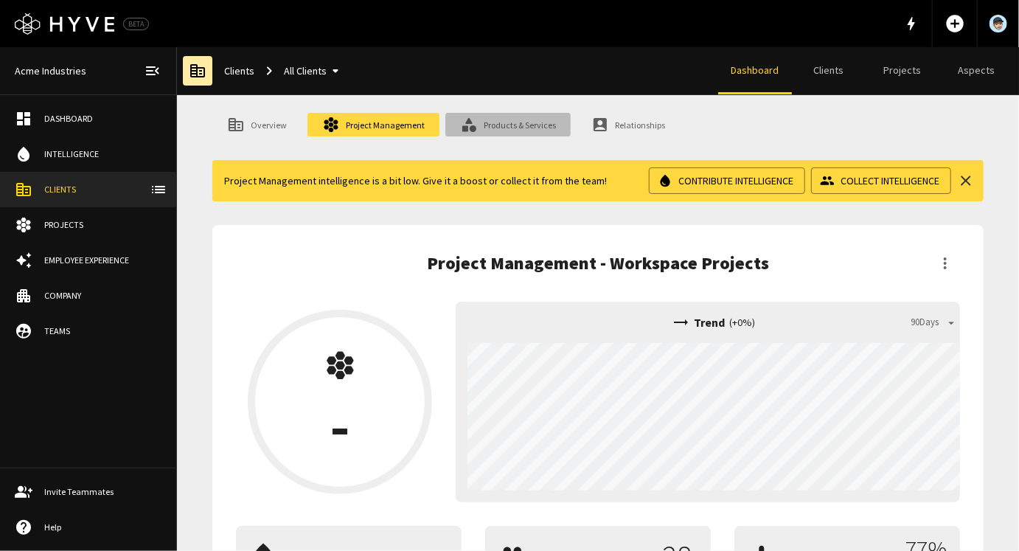
click at [516, 130] on link "Products & Services" at bounding box center [508, 125] width 125 height 24
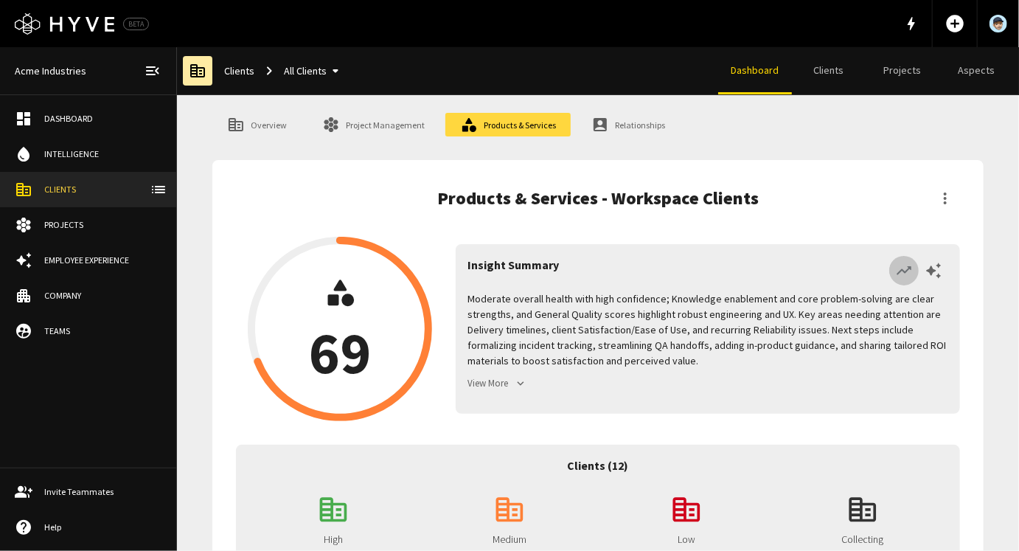
click at [903, 270] on icon "button" at bounding box center [904, 270] width 15 height 9
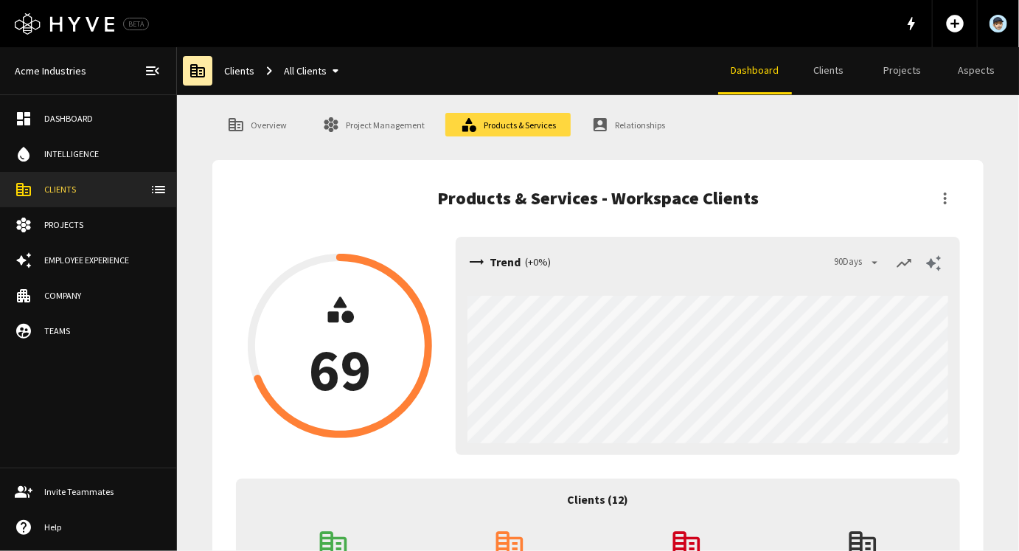
click at [934, 260] on icon "button" at bounding box center [934, 263] width 18 height 18
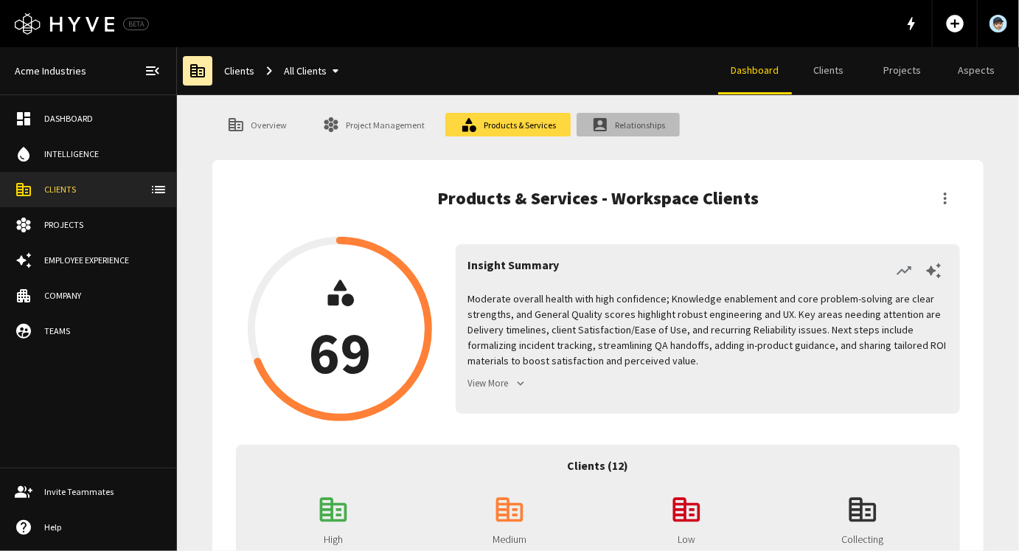
click at [628, 121] on link "Relationships" at bounding box center [628, 125] width 103 height 24
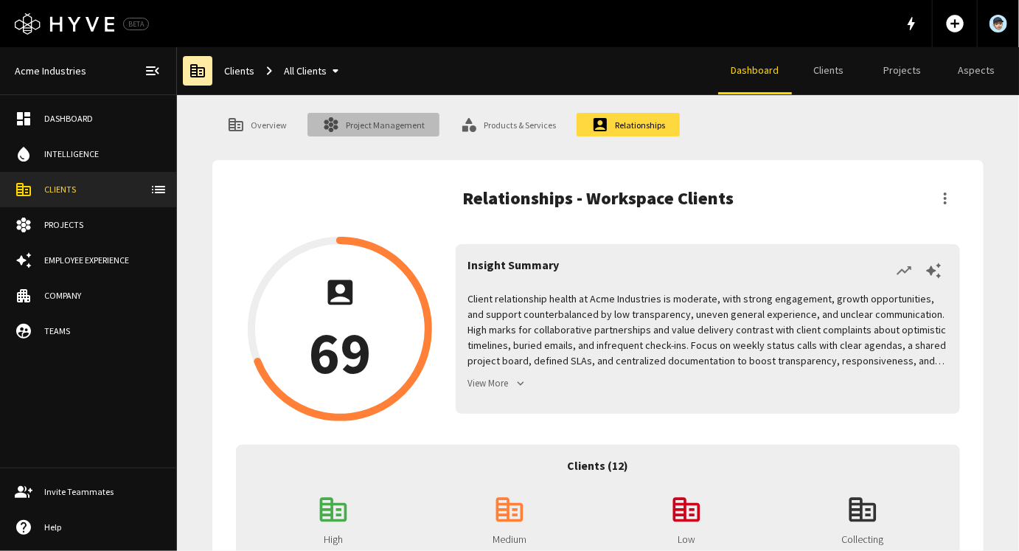
click at [383, 125] on link "Project Management" at bounding box center [374, 125] width 132 height 24
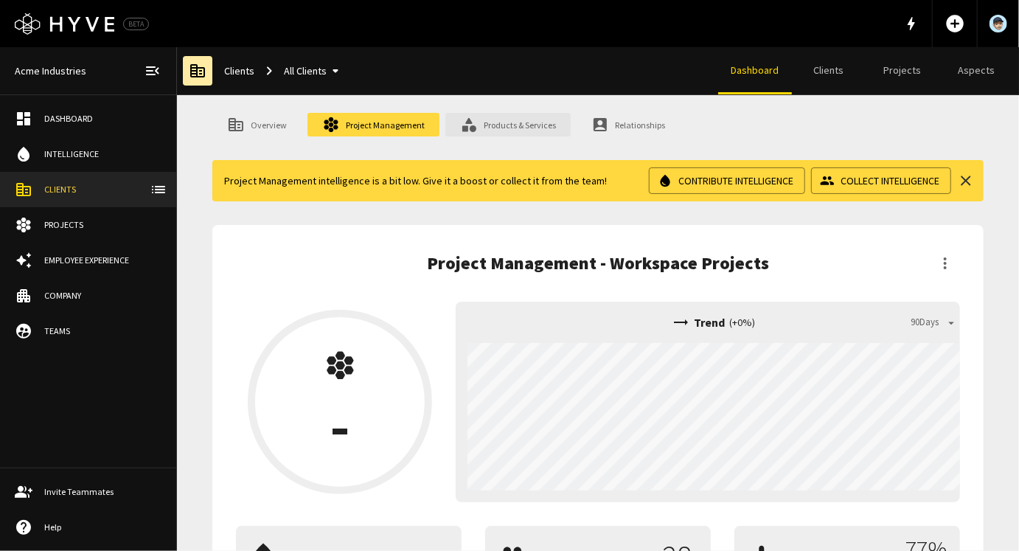
click at [509, 124] on link "Products & Services" at bounding box center [508, 125] width 125 height 24
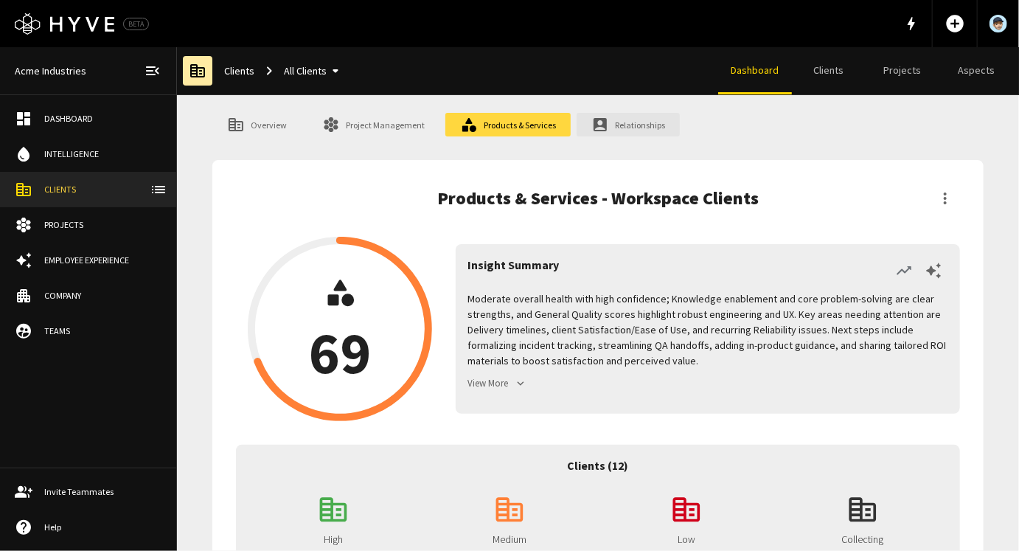
click at [614, 118] on link "Relationships" at bounding box center [628, 125] width 103 height 24
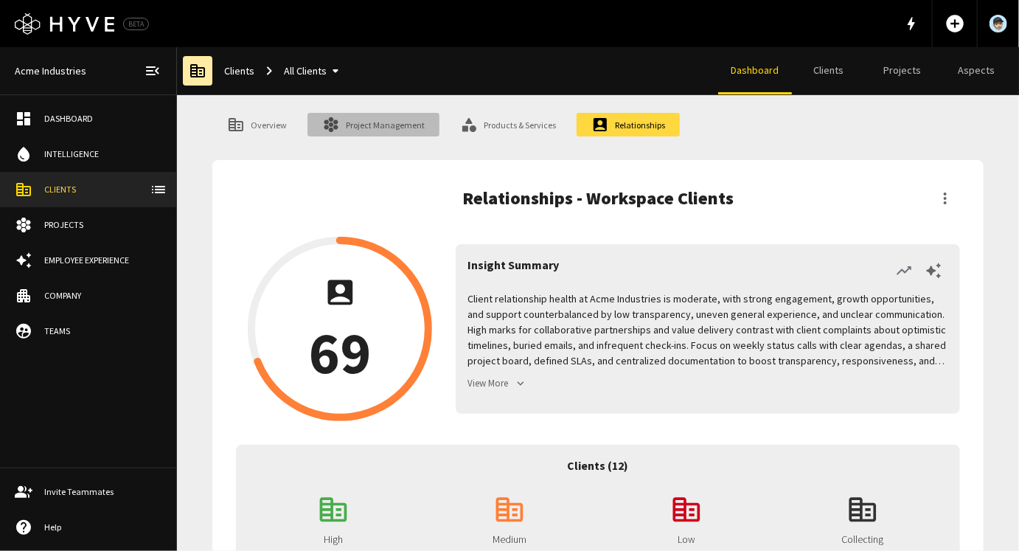
click at [388, 123] on link "Project Management" at bounding box center [374, 125] width 132 height 24
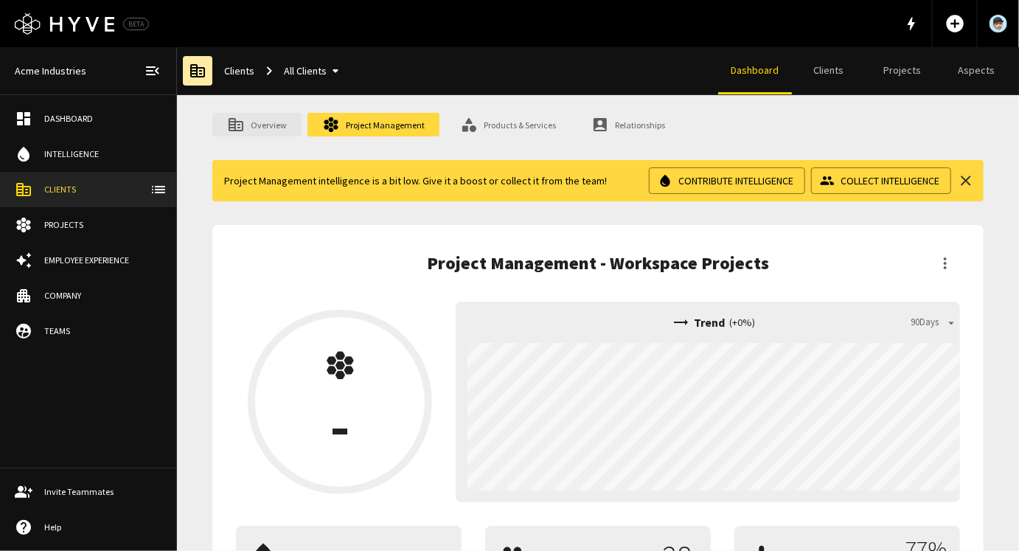
click at [240, 116] on icon at bounding box center [236, 125] width 18 height 18
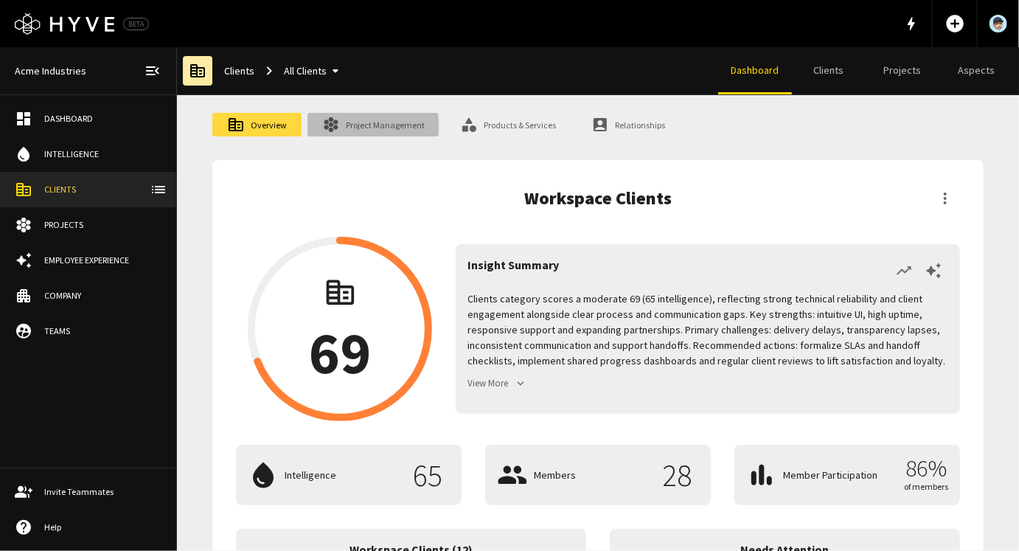
click at [344, 126] on link "Project Management" at bounding box center [374, 125] width 132 height 24
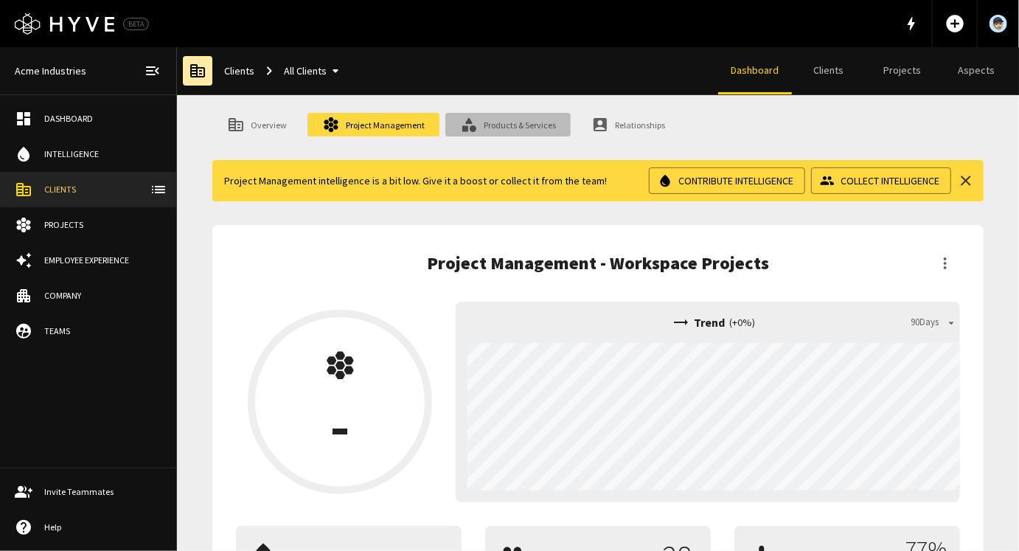
click at [511, 122] on link "Products & Services" at bounding box center [508, 125] width 125 height 24
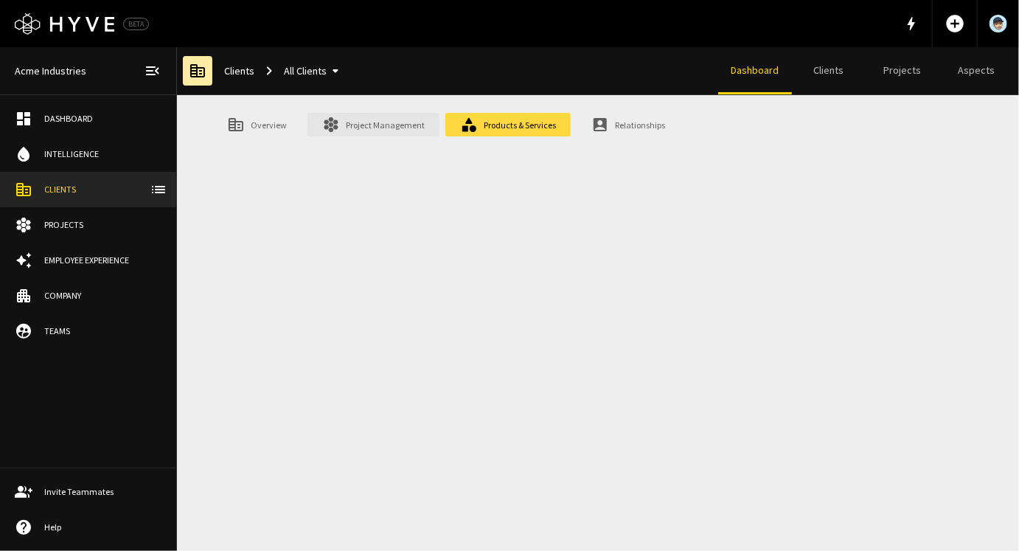
click at [370, 122] on link "Project Management" at bounding box center [374, 125] width 132 height 24
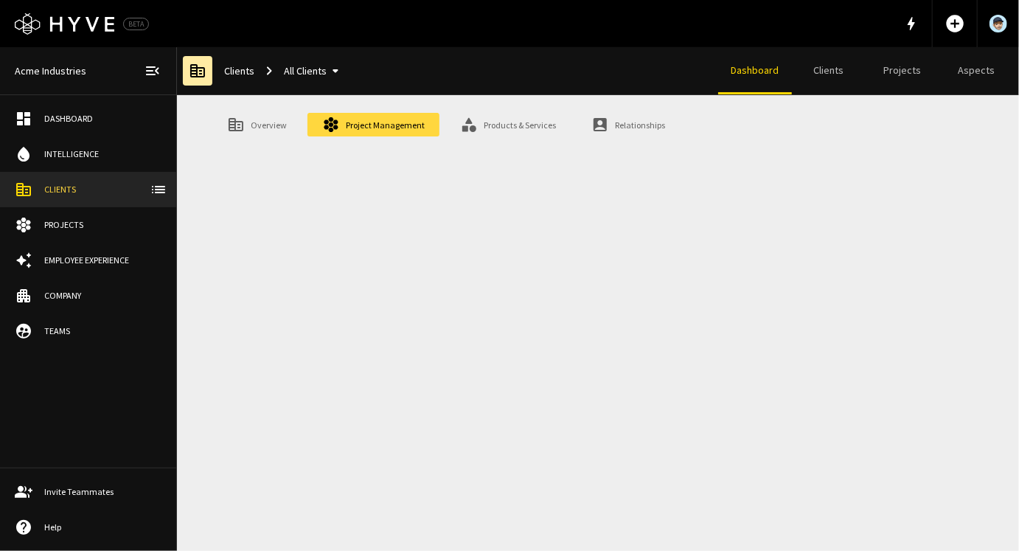
click at [103, 226] on div "Projects" at bounding box center [102, 224] width 117 height 13
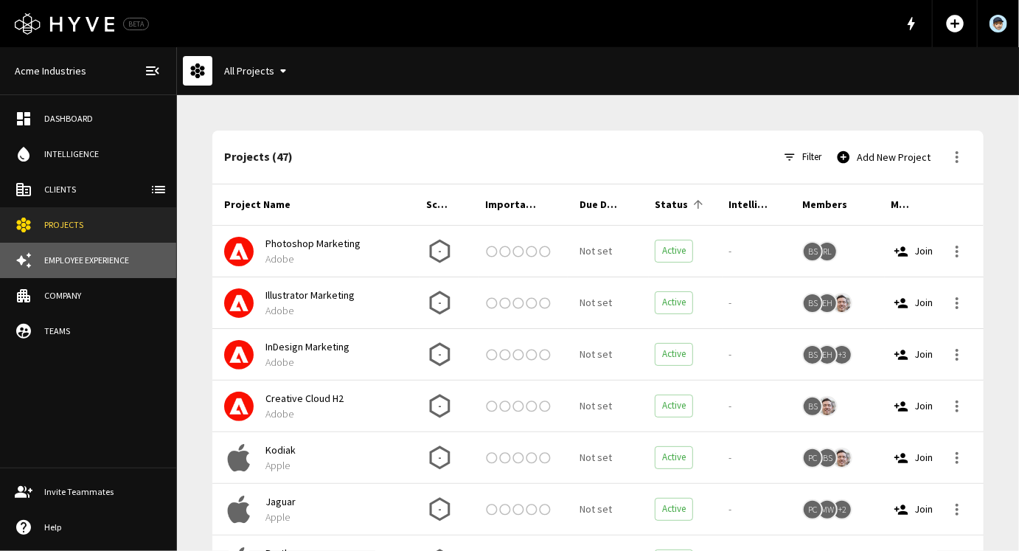
click at [98, 256] on div "Employee Experience" at bounding box center [102, 260] width 117 height 13
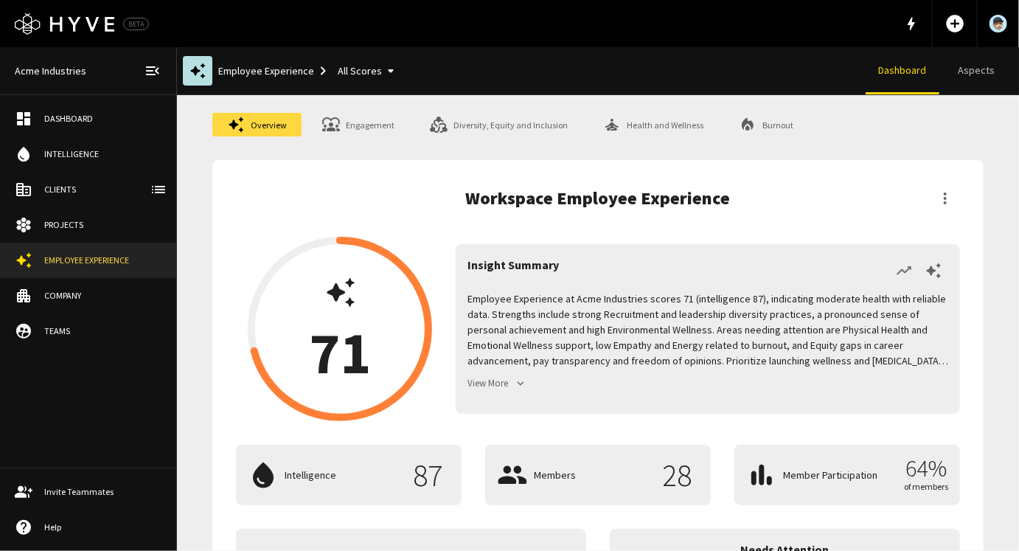
click at [98, 224] on div "Projects" at bounding box center [102, 224] width 117 height 13
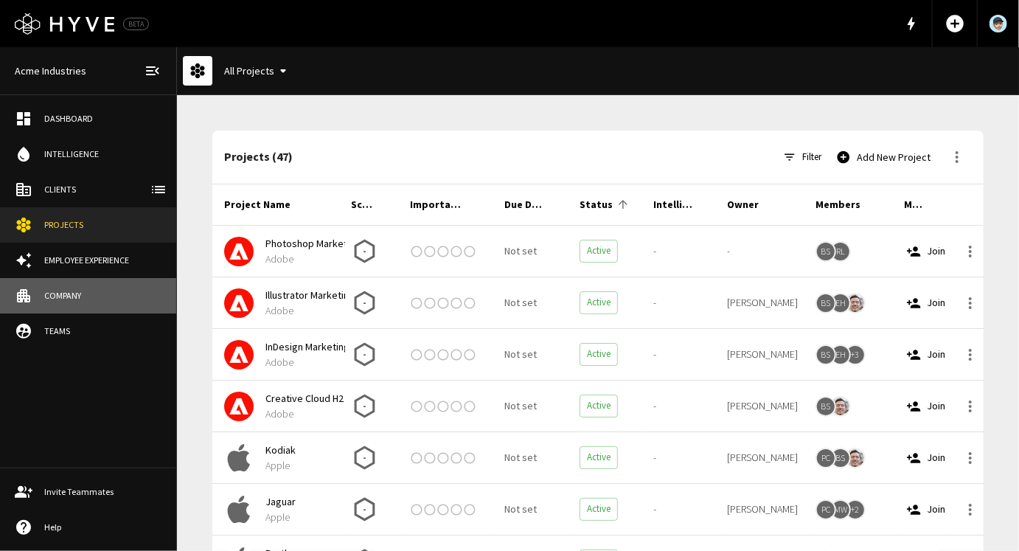
click at [80, 294] on div "Company" at bounding box center [102, 295] width 117 height 13
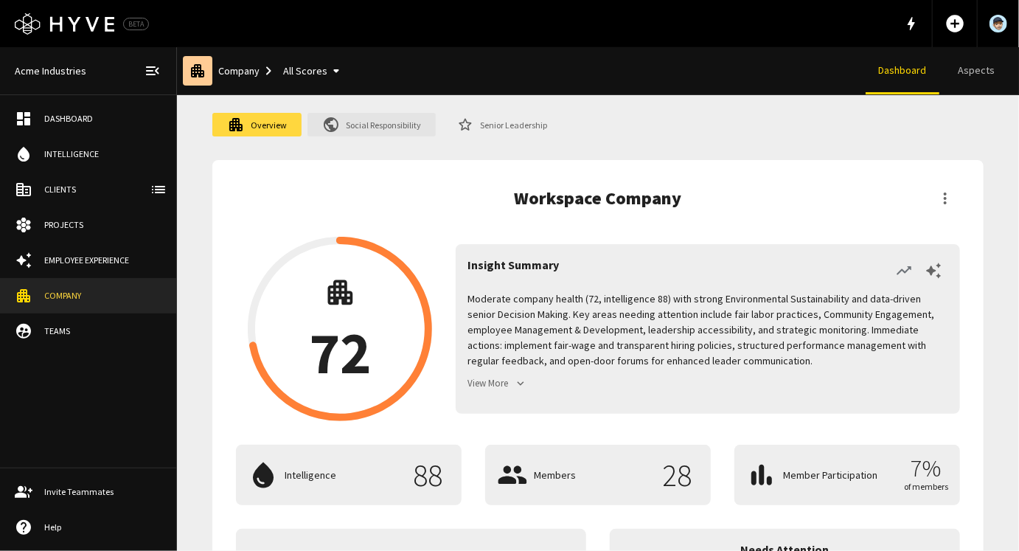
click at [376, 128] on link "Social Responsibility" at bounding box center [372, 125] width 128 height 24
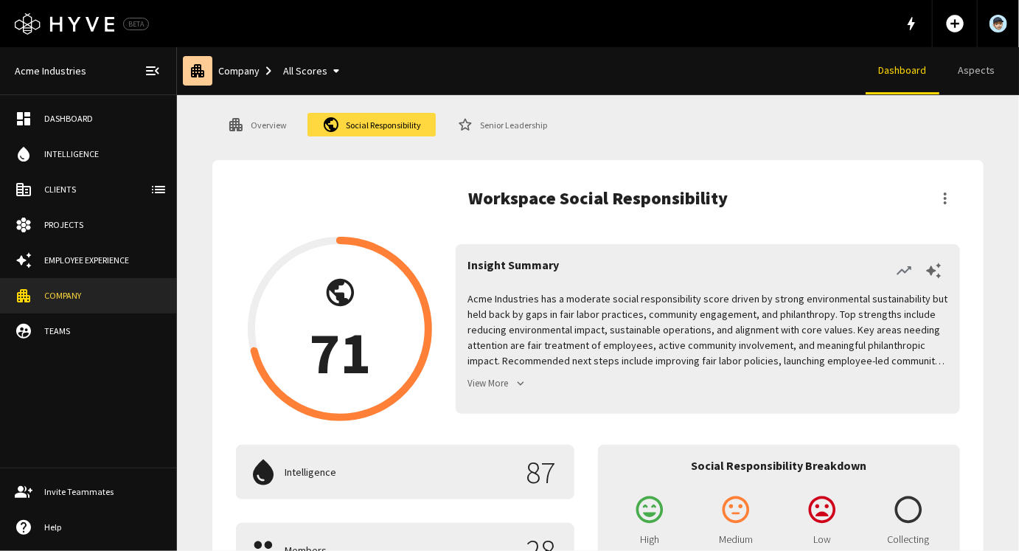
scroll to position [6, 0]
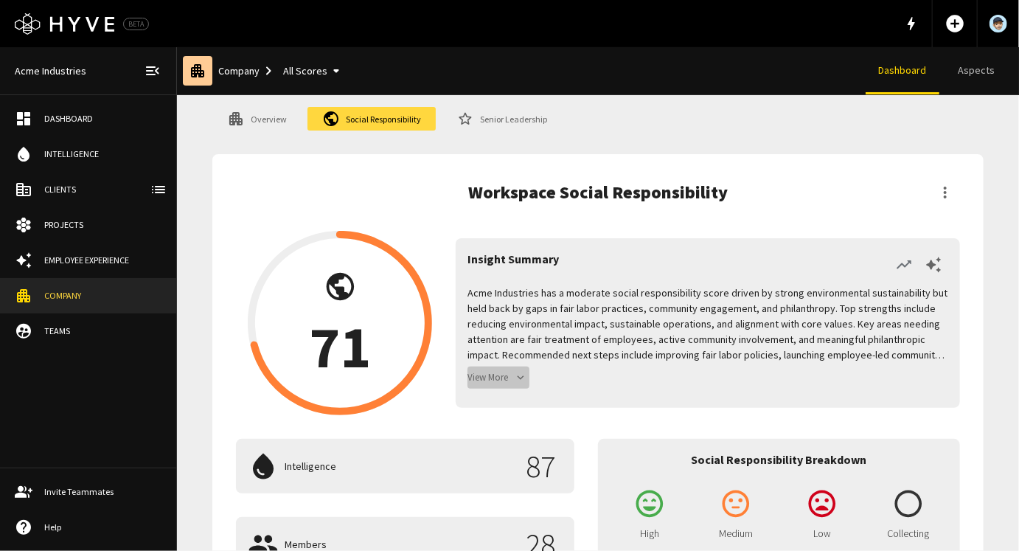
click at [513, 378] on button "View More" at bounding box center [499, 378] width 62 height 23
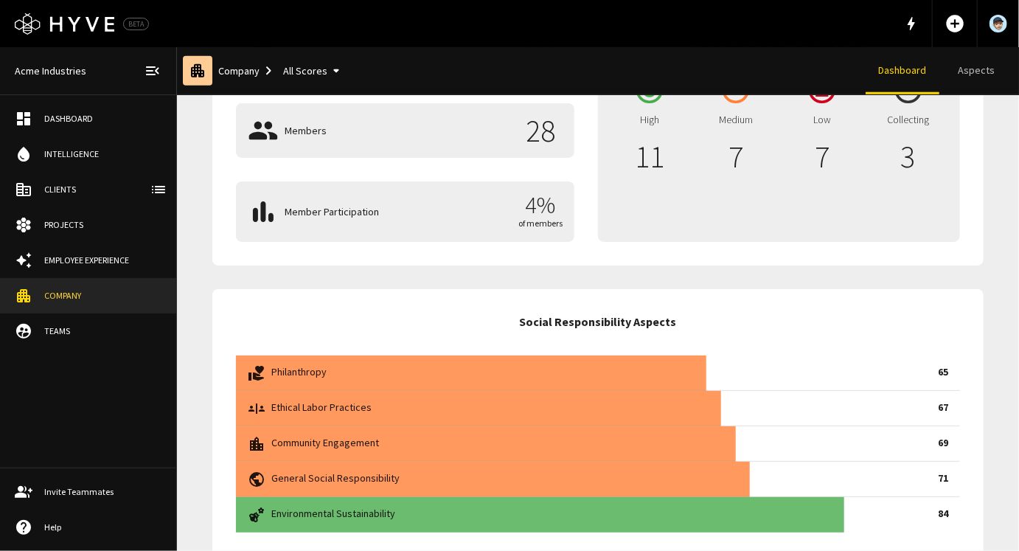
scroll to position [751, 0]
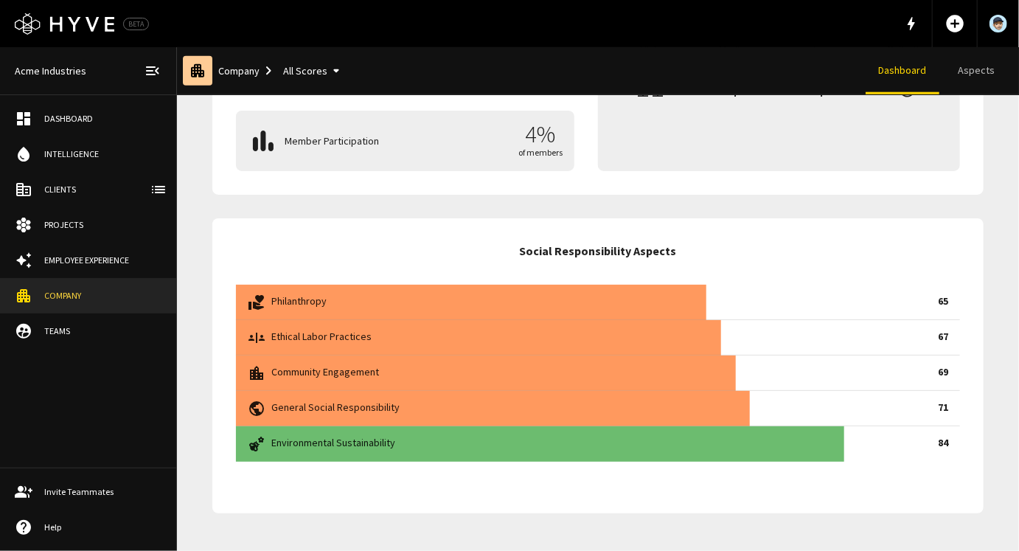
click at [553, 294] on p "Philanthropy" at bounding box center [601, 301] width 661 height 15
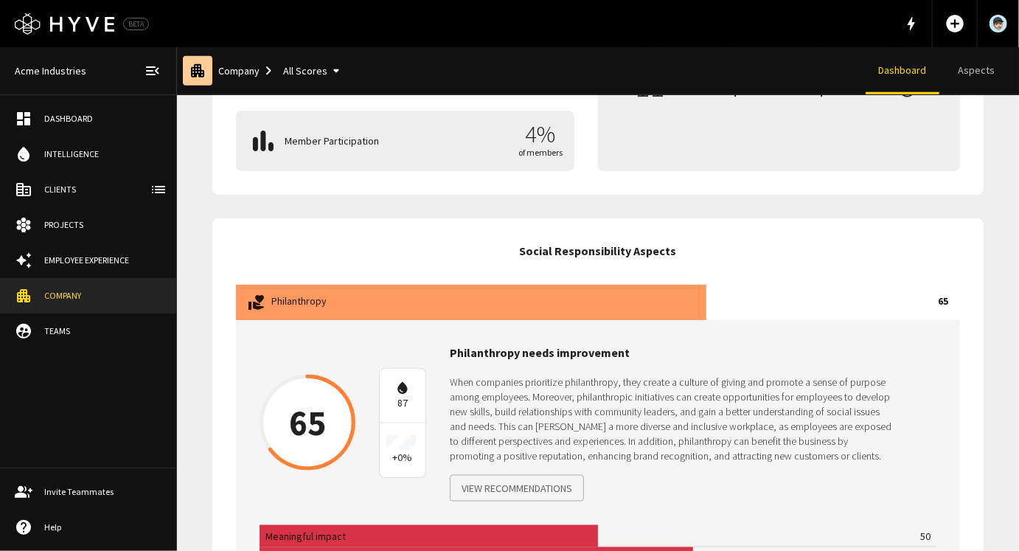
click at [555, 299] on div at bounding box center [471, 302] width 471 height 35
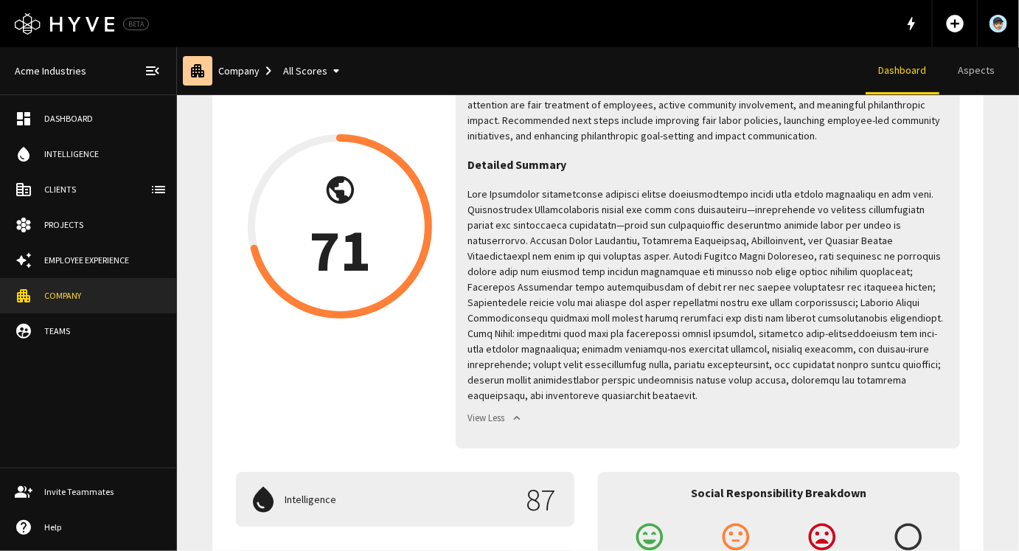
scroll to position [0, 0]
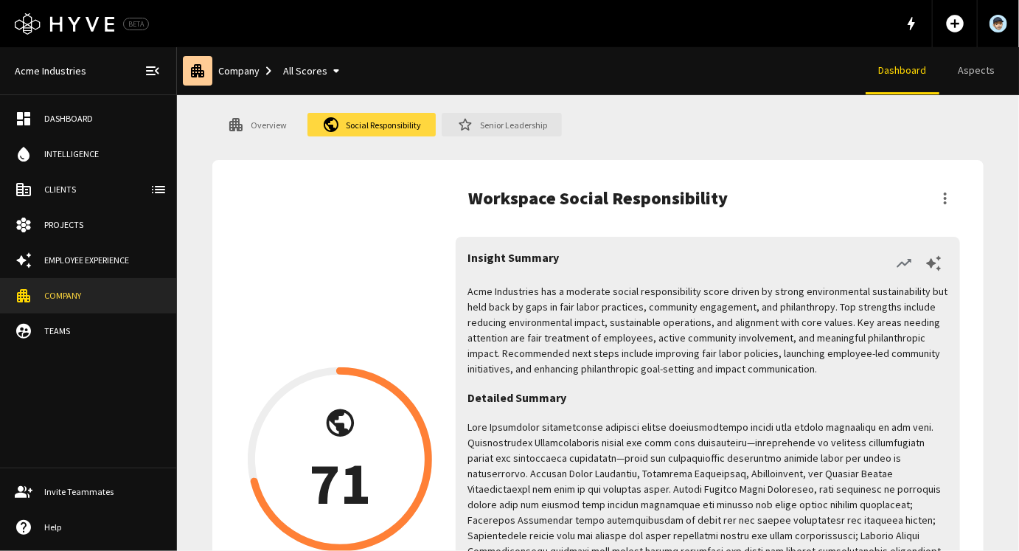
click at [488, 115] on link "Senior Leadership" at bounding box center [502, 125] width 120 height 24
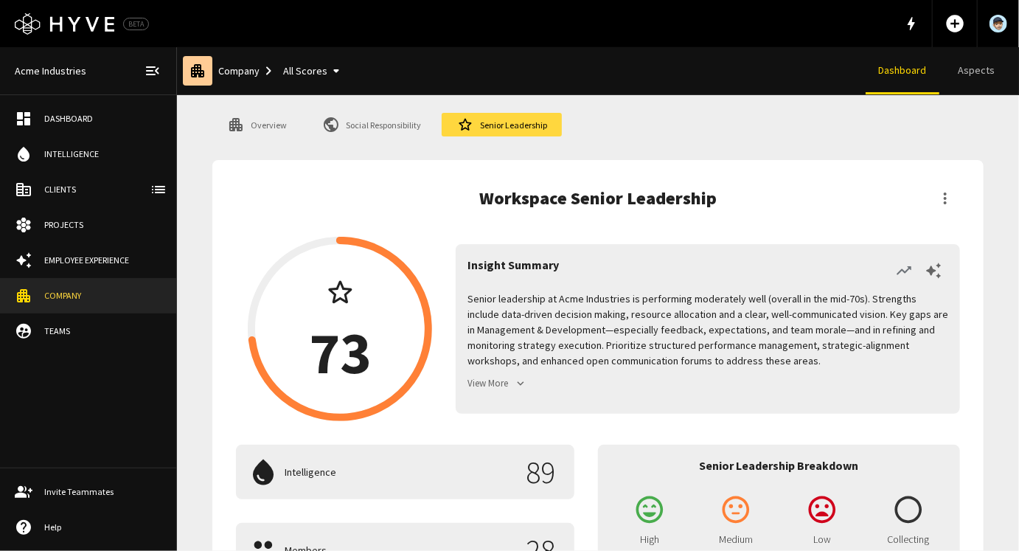
click at [75, 250] on link "Employee Experience" at bounding box center [88, 260] width 176 height 35
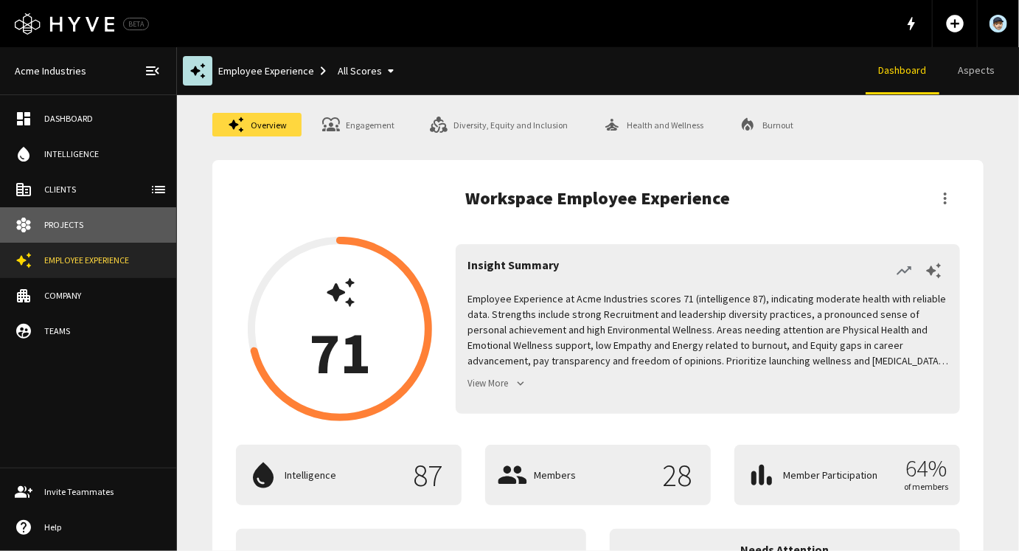
click at [72, 232] on link "Projects" at bounding box center [88, 224] width 176 height 35
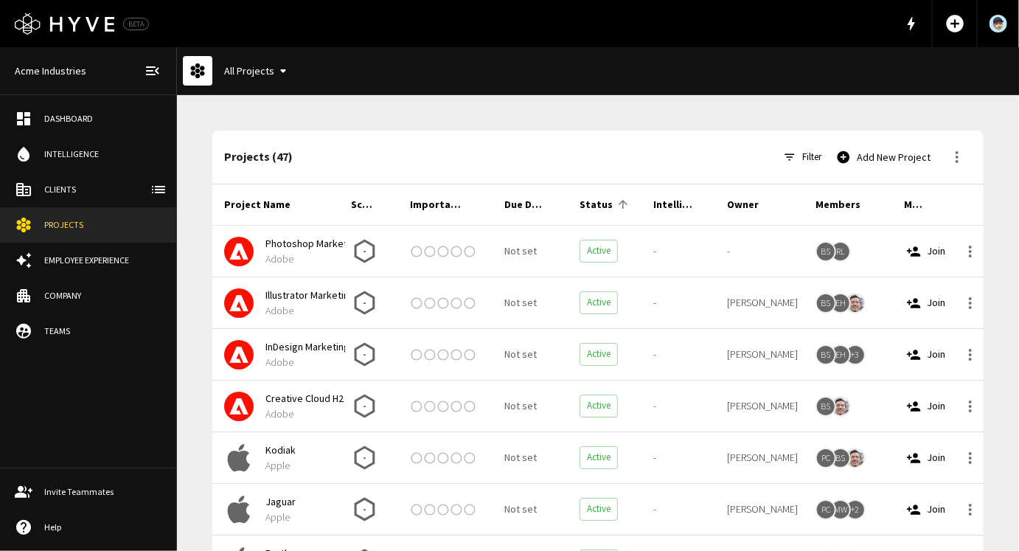
click at [60, 193] on div "Clients" at bounding box center [102, 189] width 117 height 13
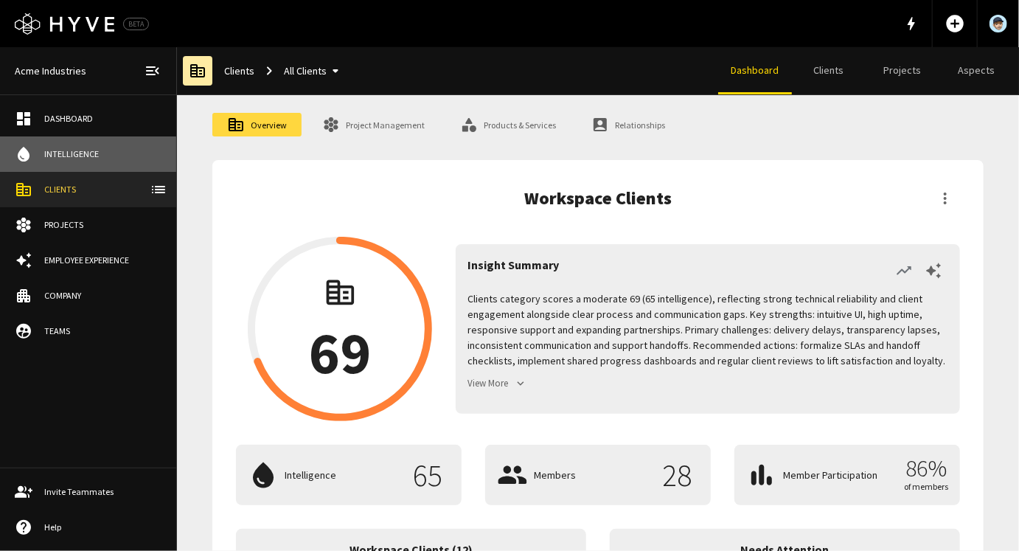
click at [72, 167] on link "water_drop Intelligence" at bounding box center [88, 153] width 176 height 35
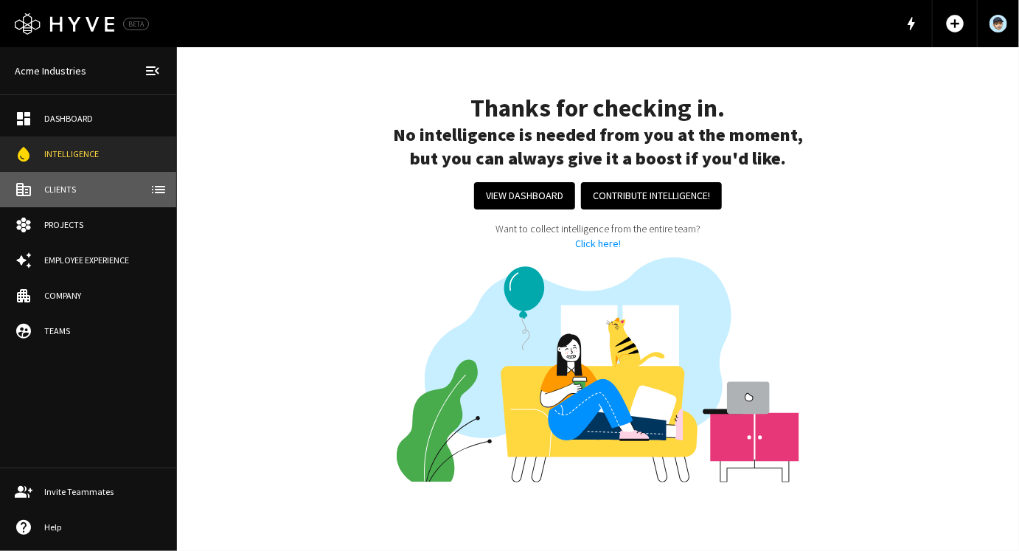
click at [69, 187] on div "Clients" at bounding box center [102, 189] width 117 height 13
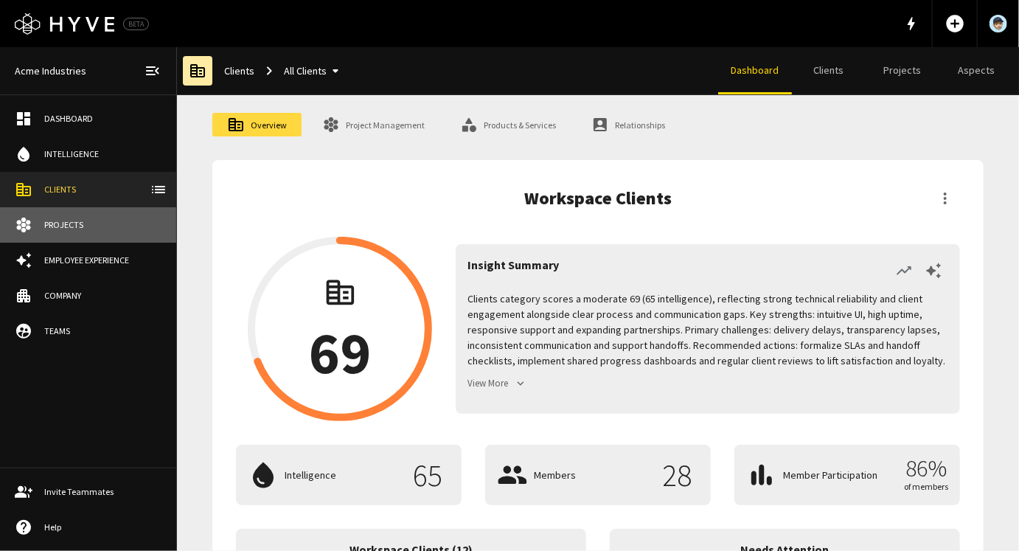
click at [72, 221] on div "Projects" at bounding box center [102, 224] width 117 height 13
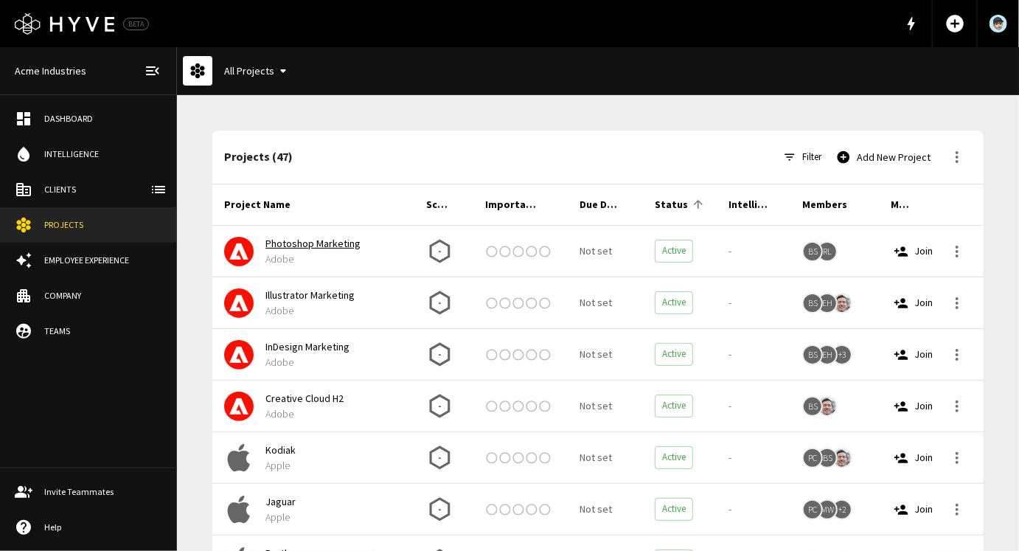
click at [282, 244] on link "Photoshop Marketing" at bounding box center [313, 243] width 95 height 13
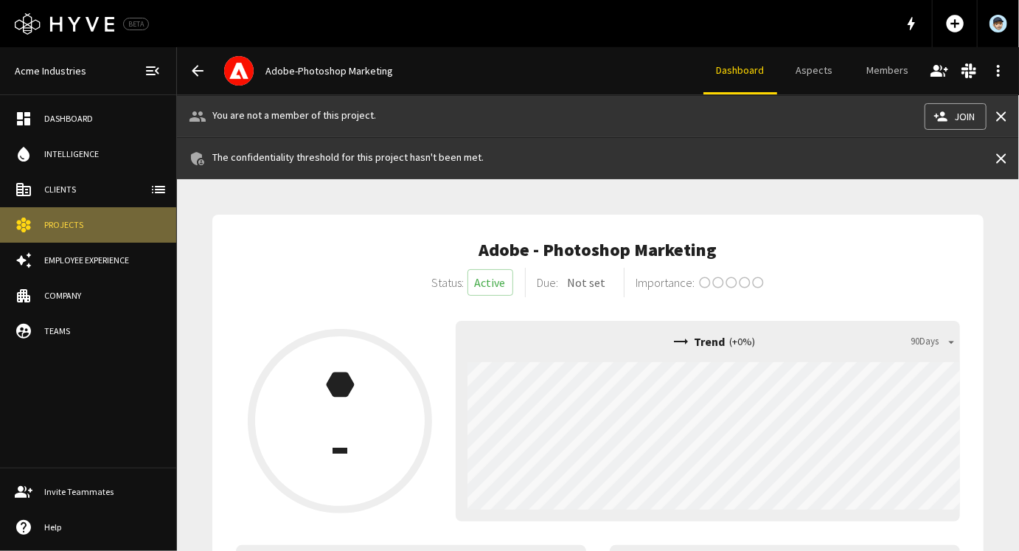
click at [59, 221] on div "Projects" at bounding box center [102, 224] width 117 height 13
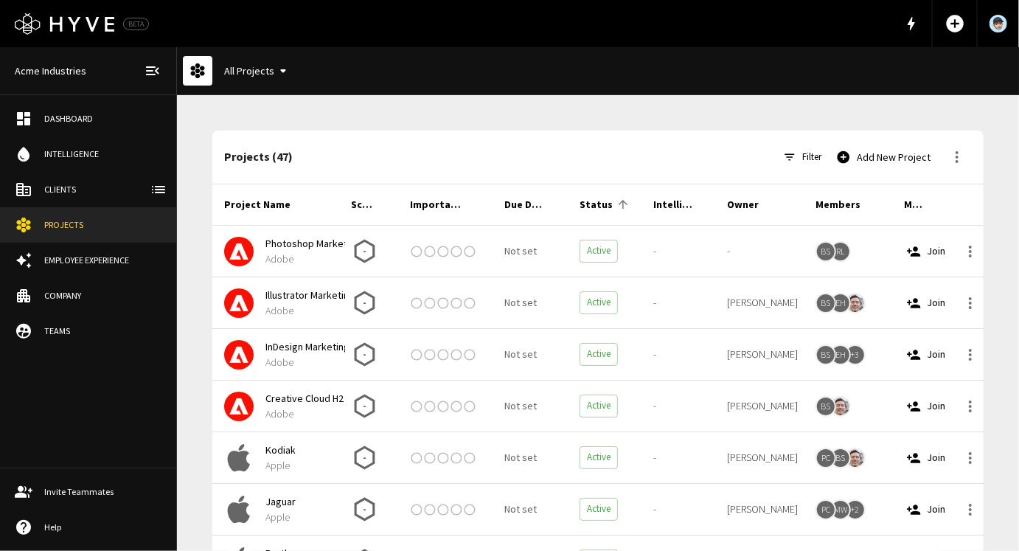
scroll to position [28, 0]
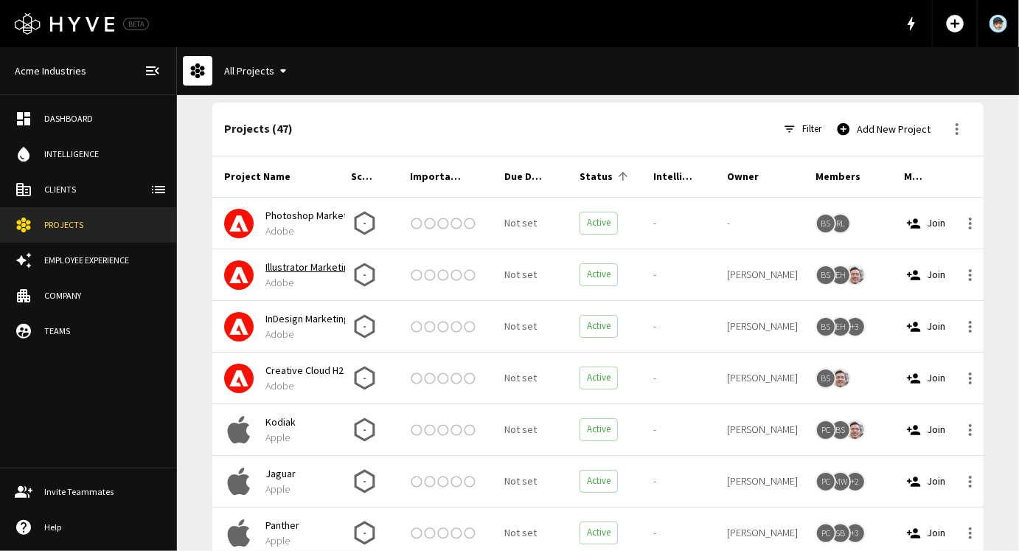
click at [302, 270] on link "Illustrator Marketing" at bounding box center [310, 266] width 89 height 13
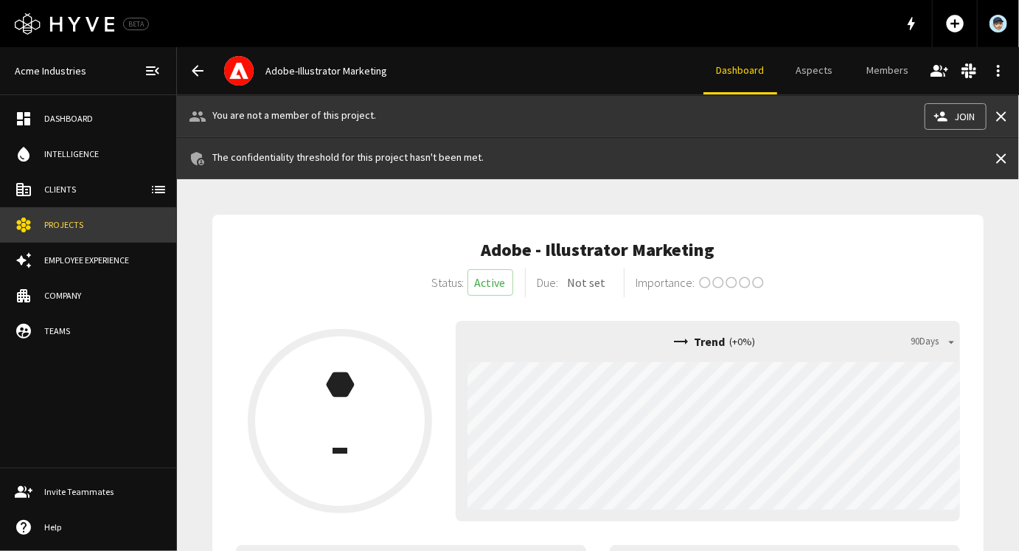
click at [75, 230] on div "Projects" at bounding box center [102, 224] width 117 height 13
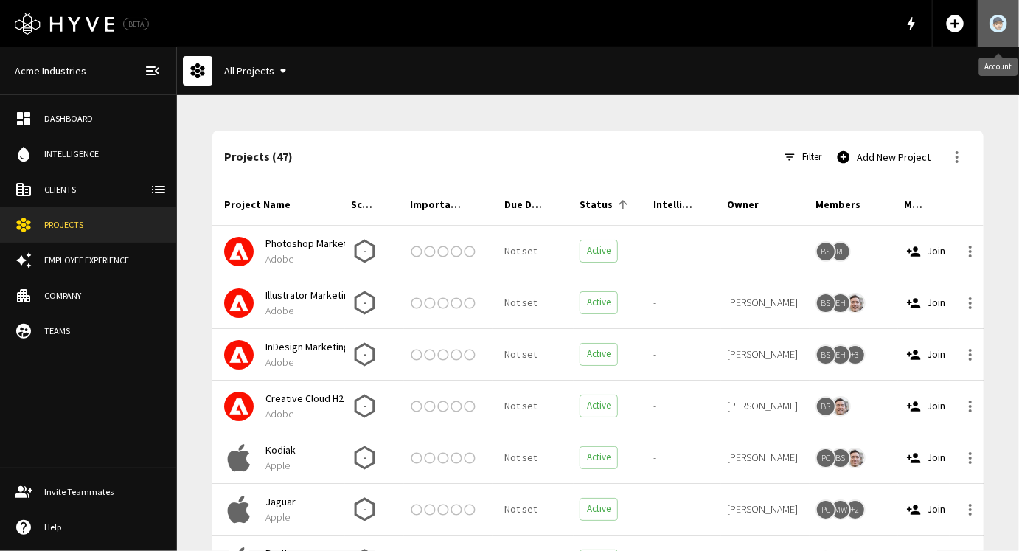
click at [1002, 26] on img "Account" at bounding box center [999, 24] width 18 height 18
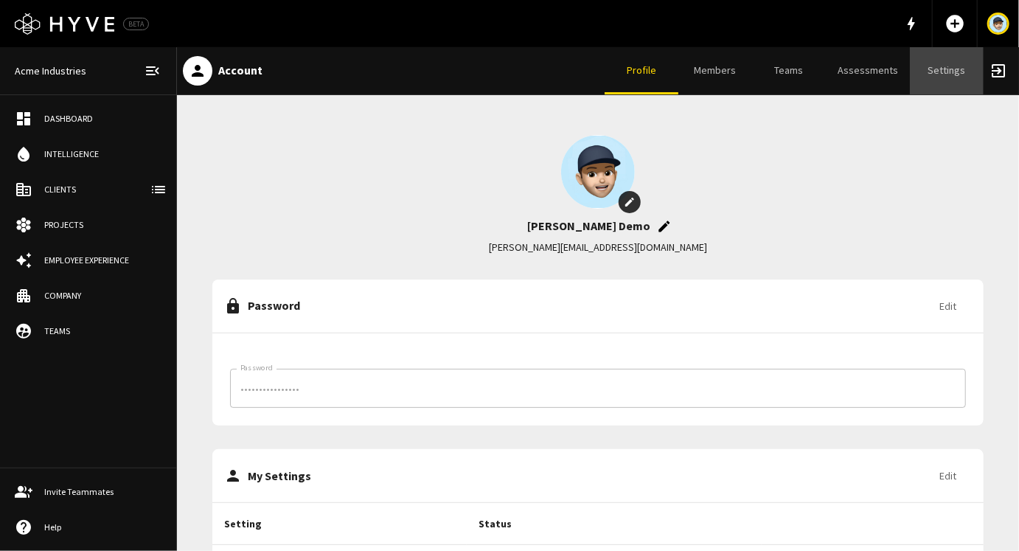
click at [944, 66] on link "Settings" at bounding box center [947, 70] width 74 height 47
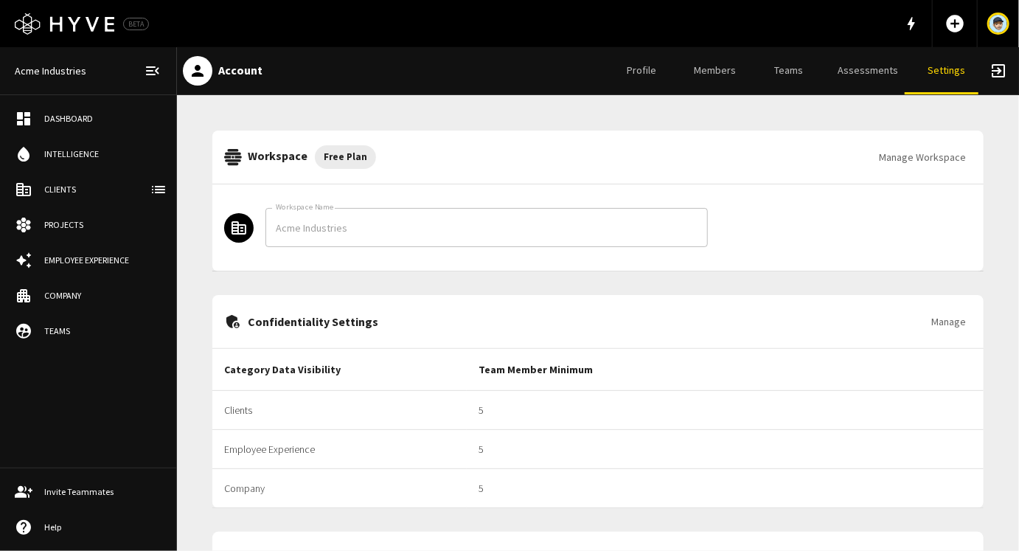
click at [943, 322] on button "Manage" at bounding box center [949, 321] width 46 height 27
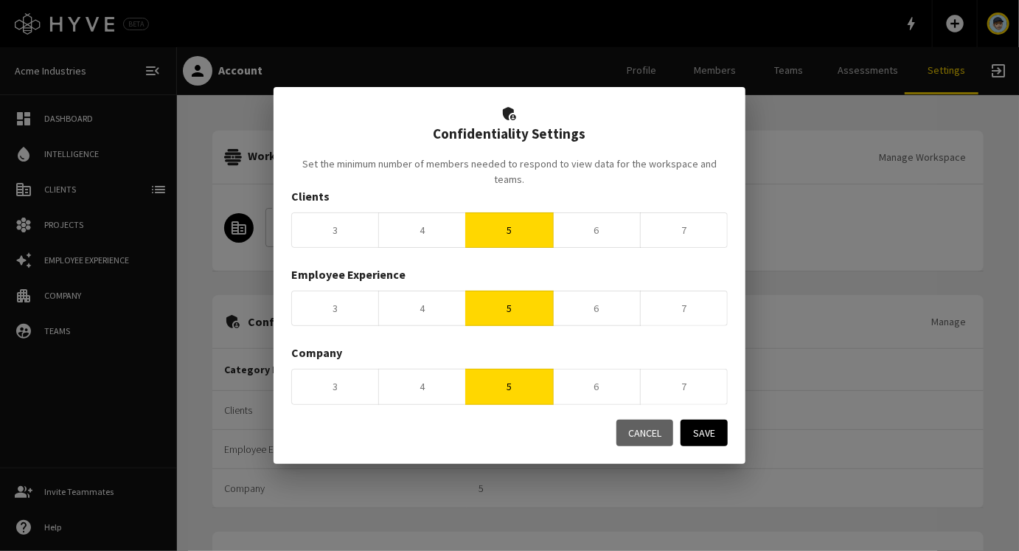
click at [325, 233] on button "3" at bounding box center [335, 230] width 88 height 36
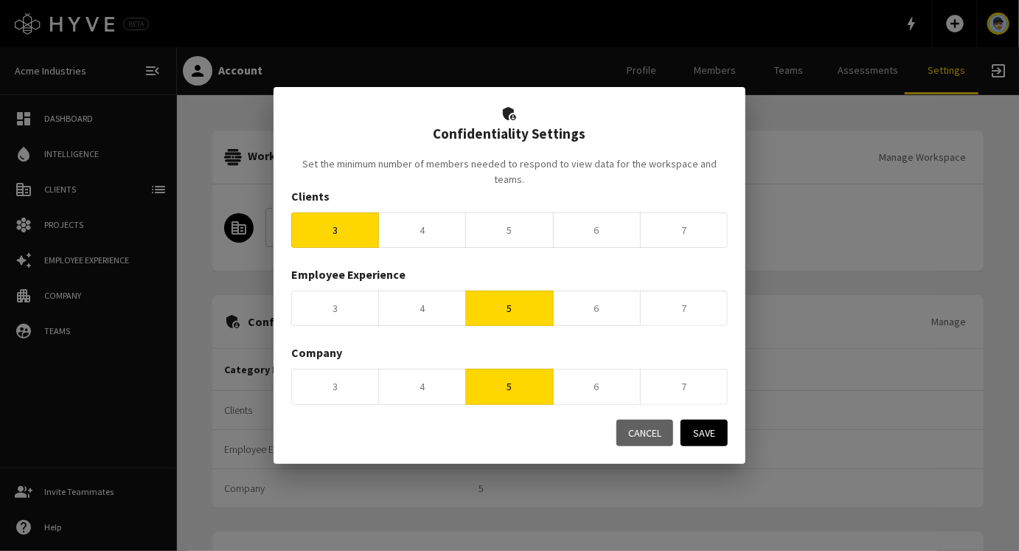
click at [336, 291] on button "3" at bounding box center [335, 309] width 88 height 36
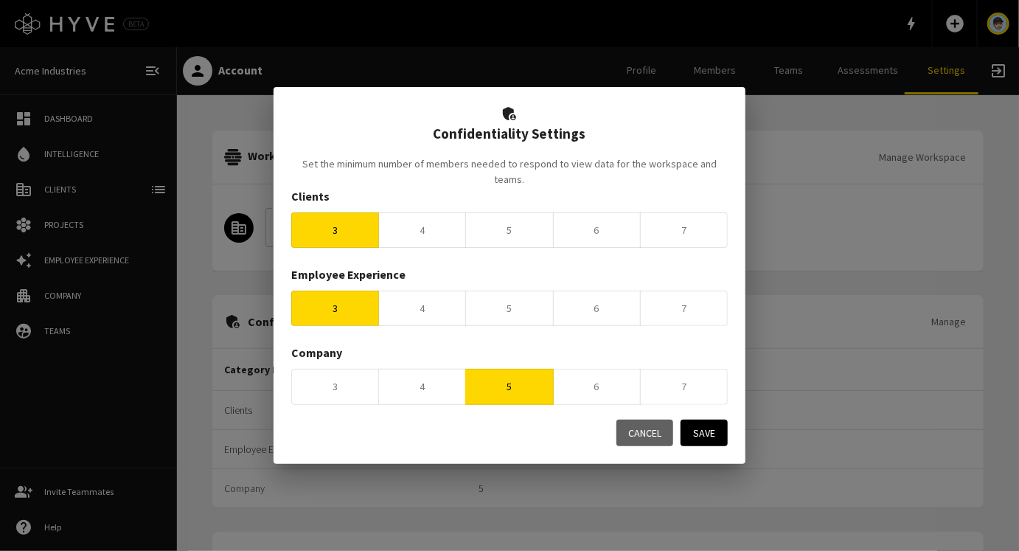
click at [339, 388] on button "3" at bounding box center [335, 387] width 88 height 36
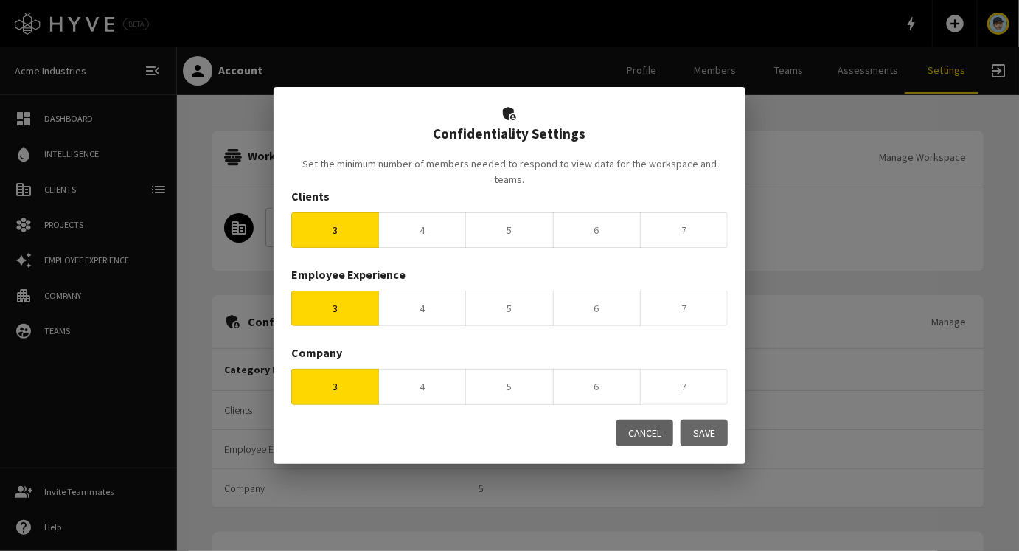
click at [707, 426] on button "Save" at bounding box center [704, 433] width 47 height 27
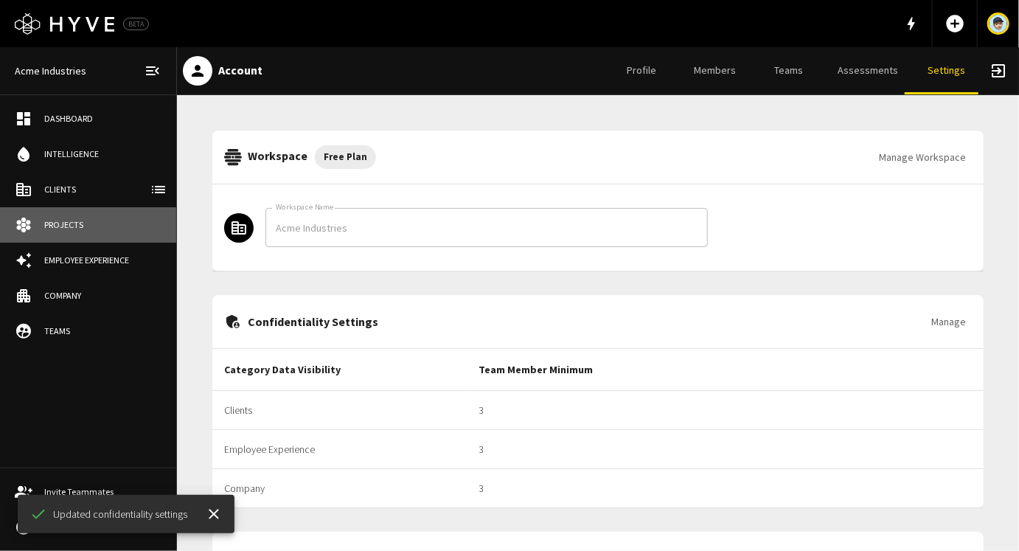
click at [74, 227] on div "Projects" at bounding box center [102, 224] width 117 height 13
